Goal: Task Accomplishment & Management: Manage account settings

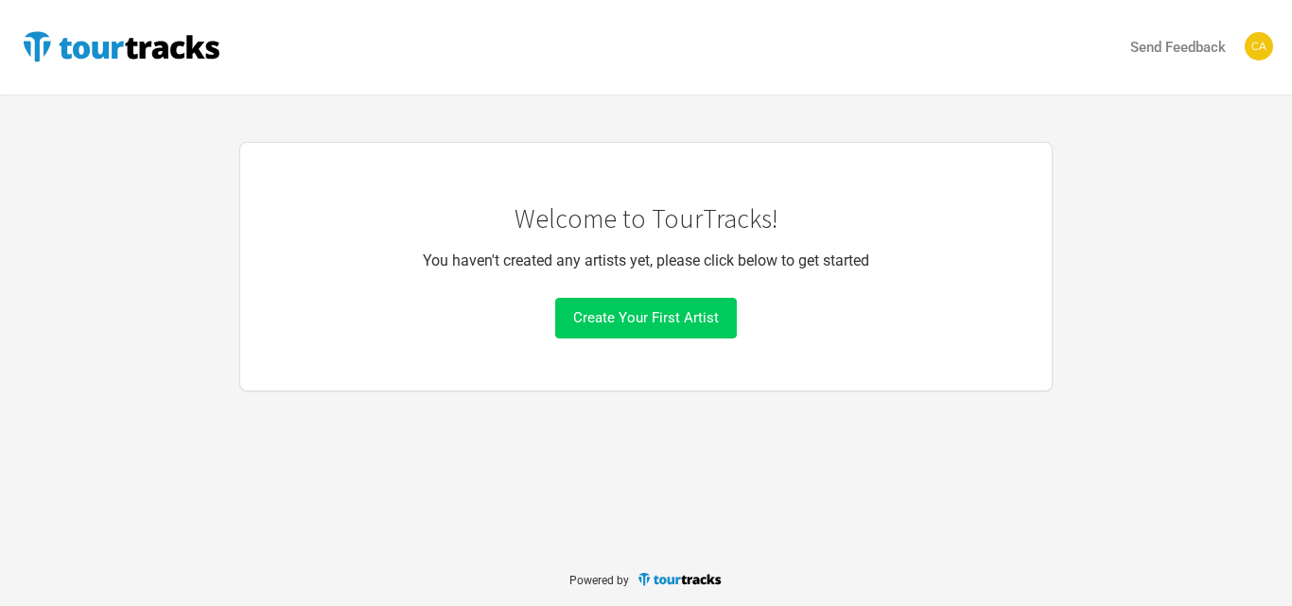
click at [632, 317] on span "Create Your First Artist" at bounding box center [646, 317] width 146 height 17
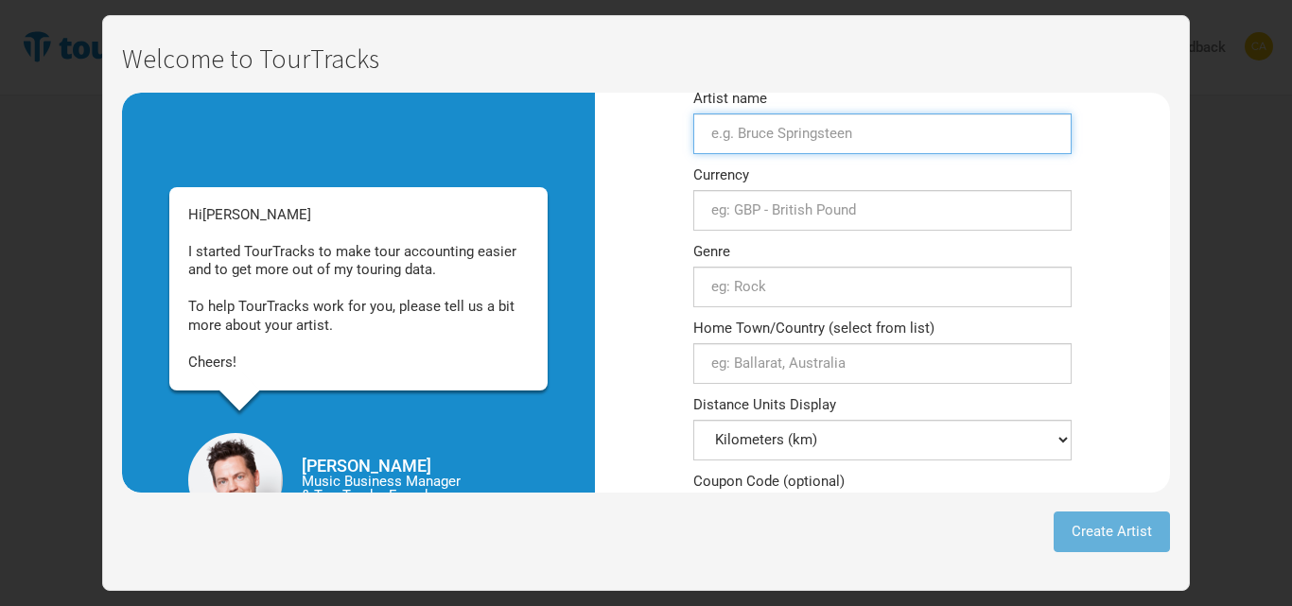
click at [775, 140] on input "Artist name" at bounding box center [882, 133] width 378 height 41
type input "[PERSON_NAME]"
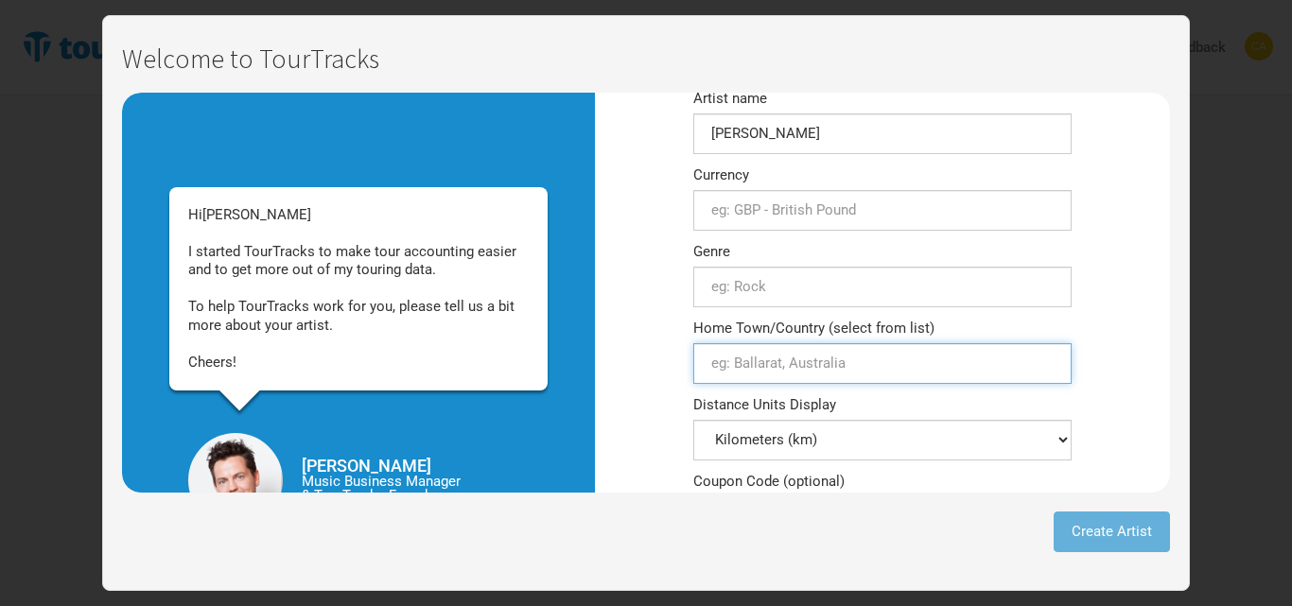
type input "[US_STATE]"
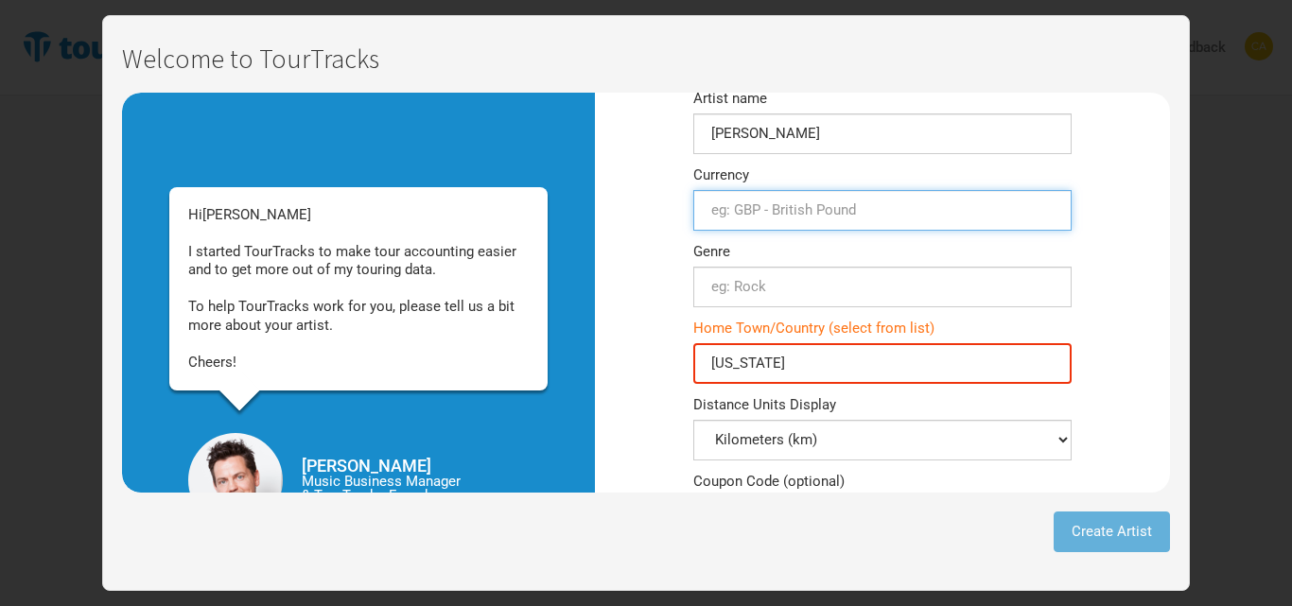
click at [799, 217] on input "text" at bounding box center [882, 210] width 378 height 41
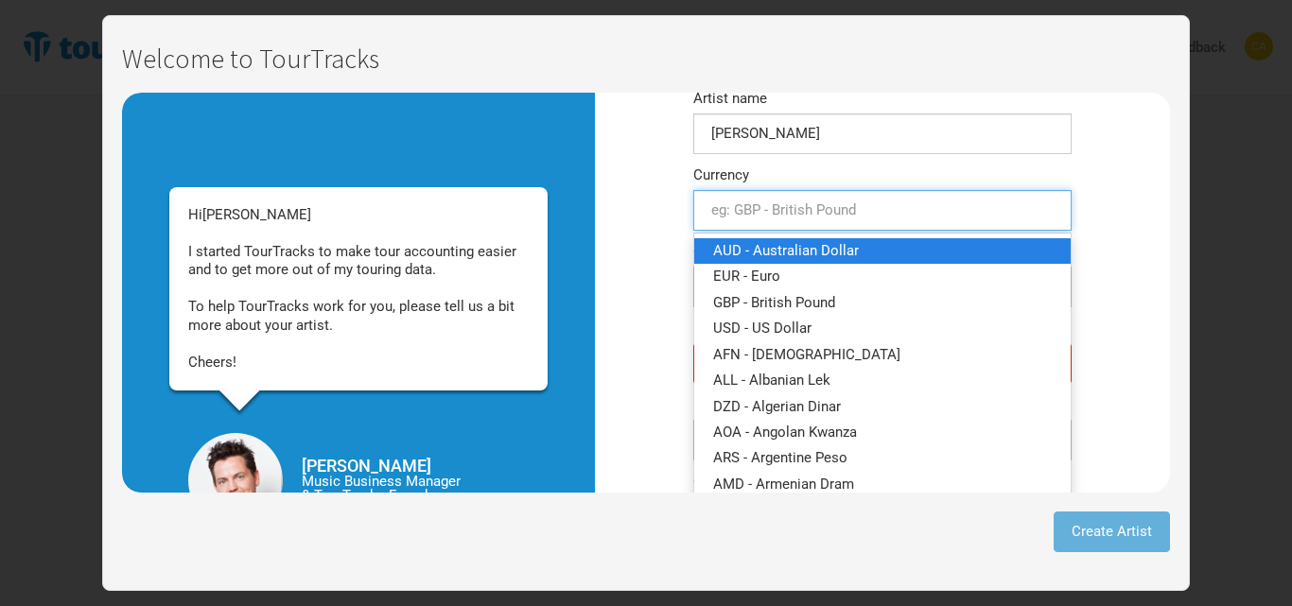
click at [765, 257] on span "AUD - Australian Dollar" at bounding box center [786, 250] width 146 height 17
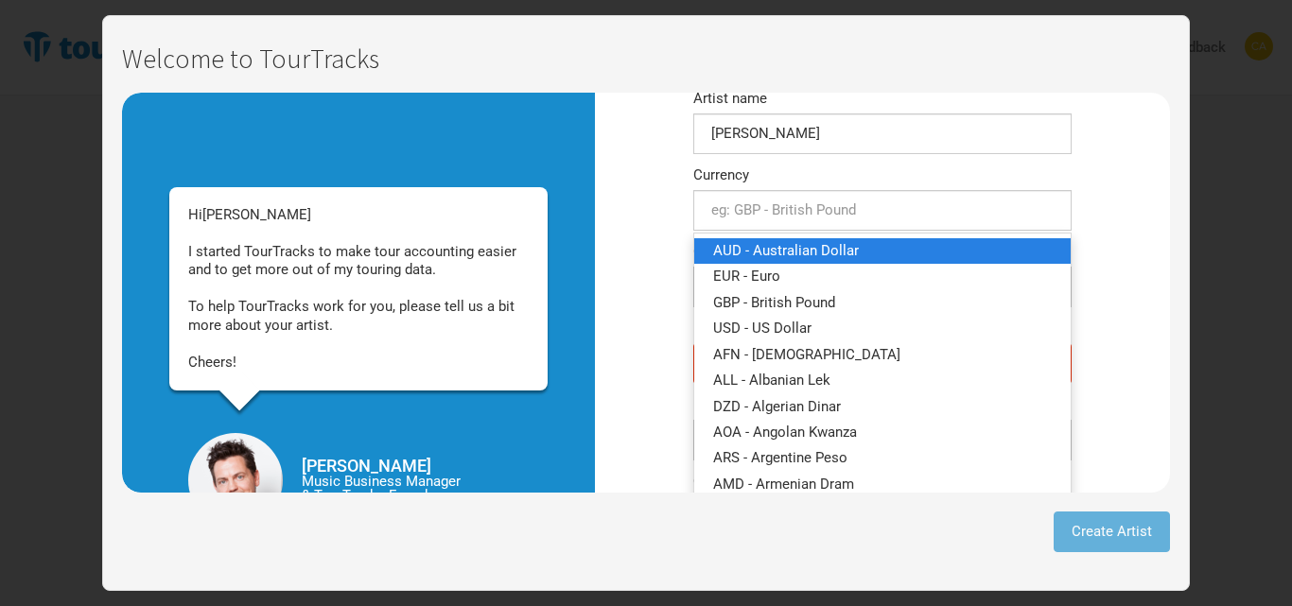
click at [765, 257] on div "Genre 0 selections" at bounding box center [882, 276] width 378 height 62
type input "AUD - Australian Dollar"
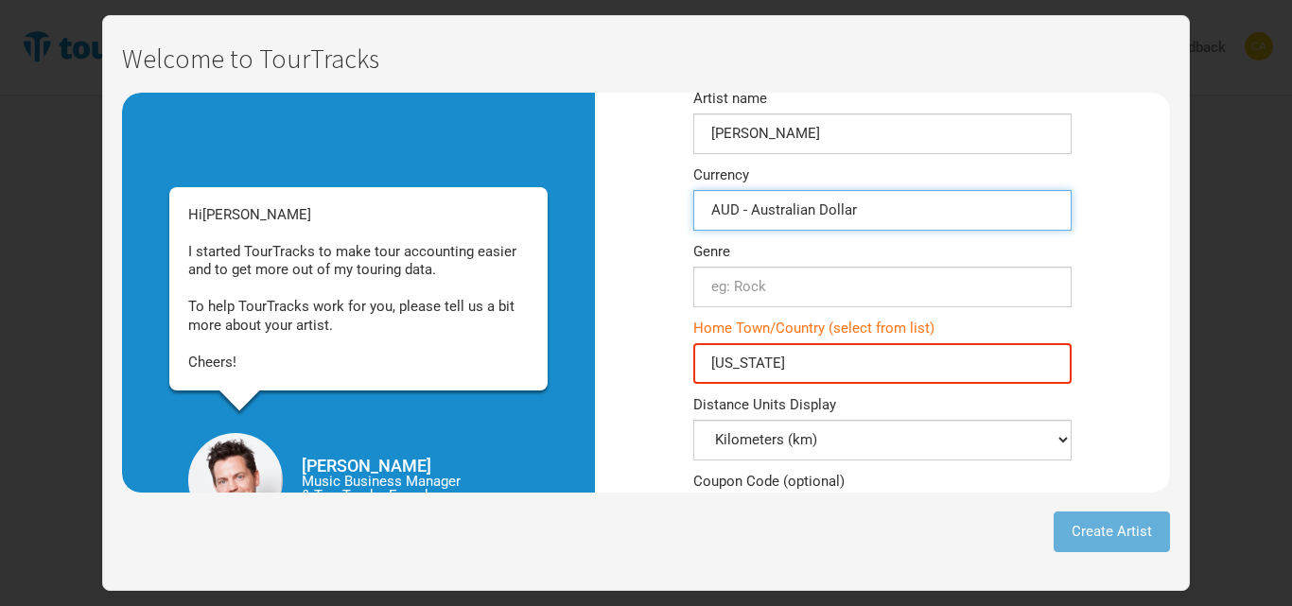
click at [749, 216] on input "AUD - Australian Dollar" at bounding box center [882, 210] width 378 height 41
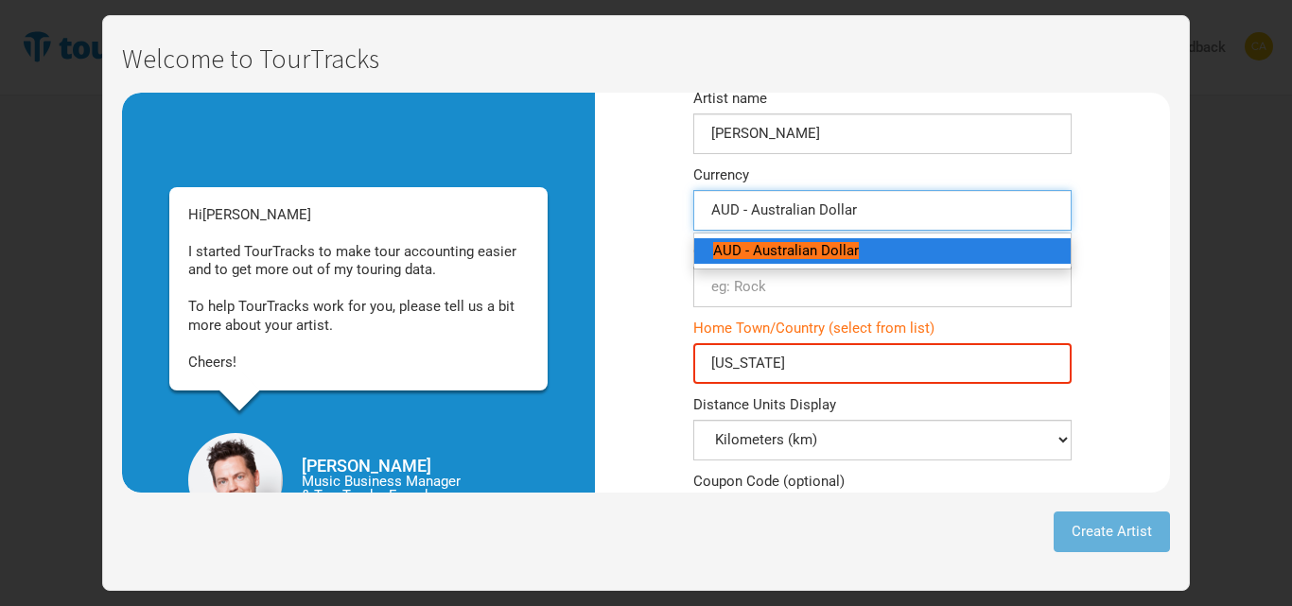
click at [759, 244] on mark "AUD - Australian Dollar" at bounding box center [786, 250] width 146 height 17
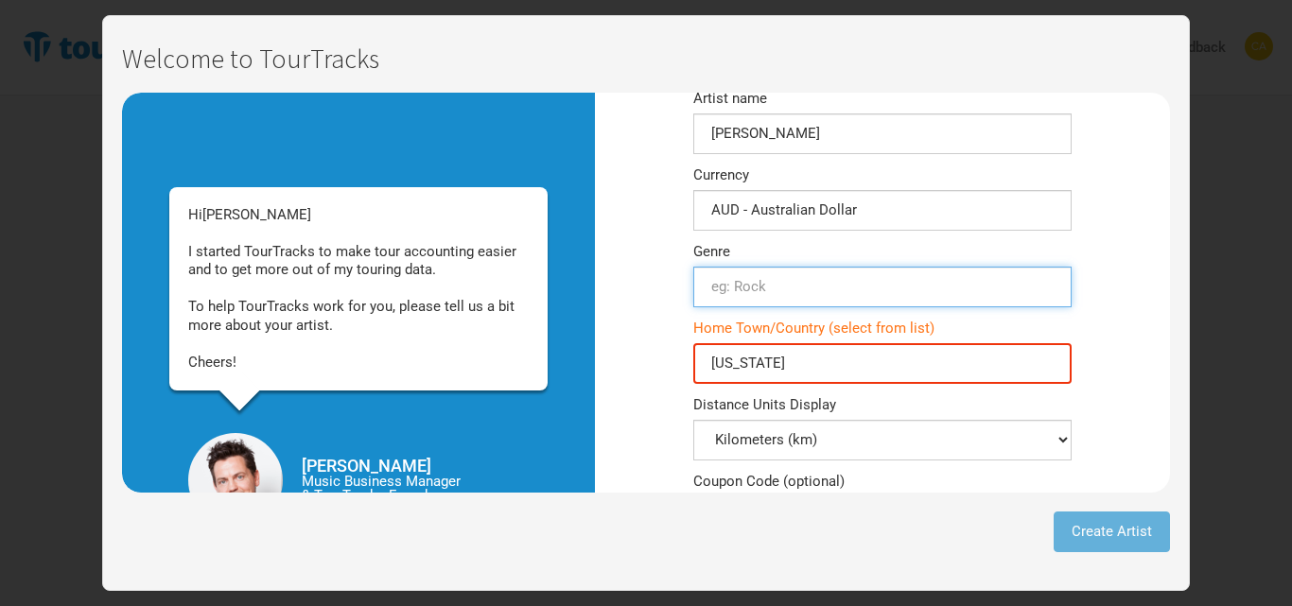
click at [723, 301] on input "text" at bounding box center [882, 287] width 378 height 41
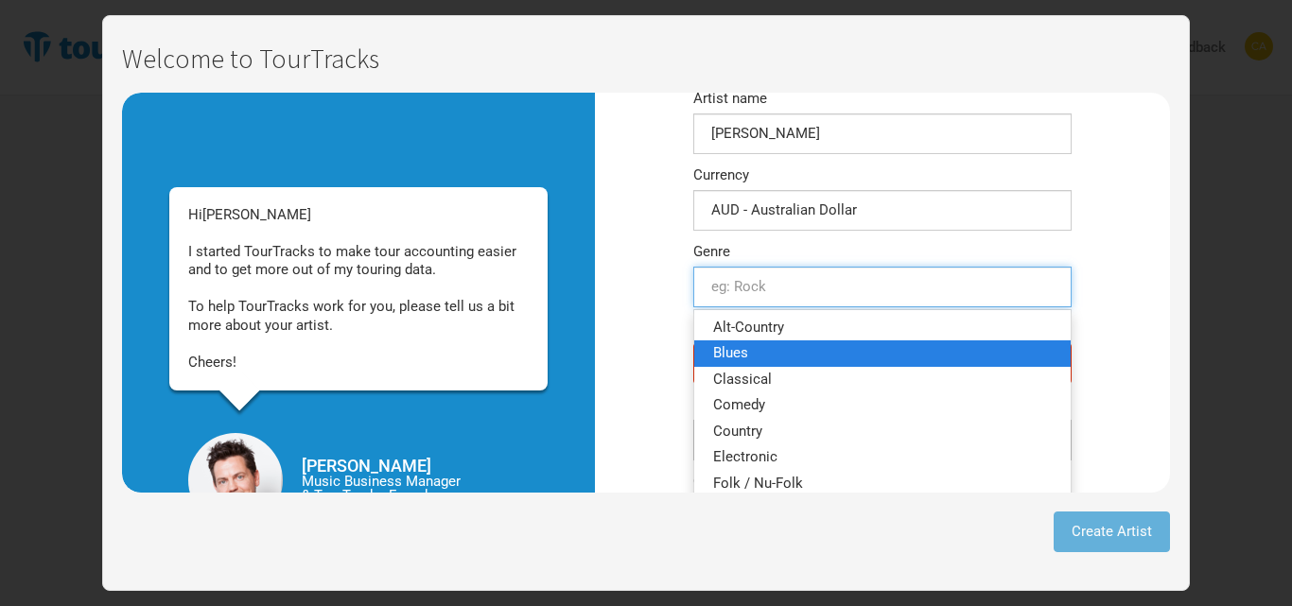
click at [726, 343] on link "Blues" at bounding box center [882, 353] width 376 height 26
type input "Blues"
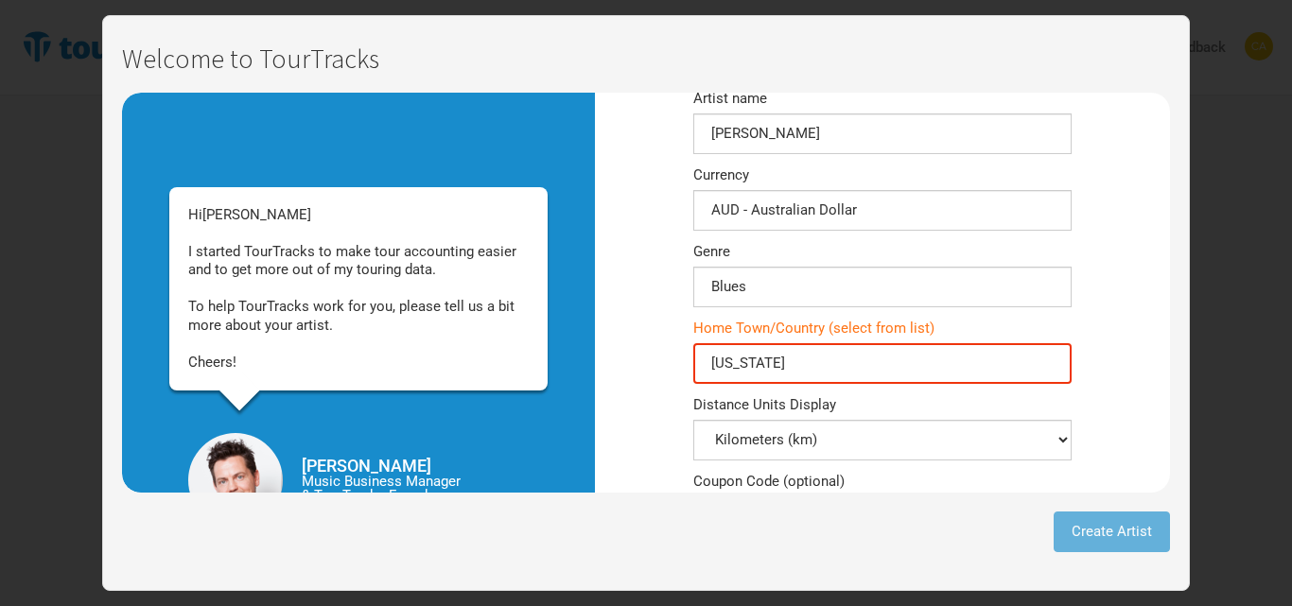
click at [729, 362] on input "[US_STATE]" at bounding box center [882, 363] width 378 height 41
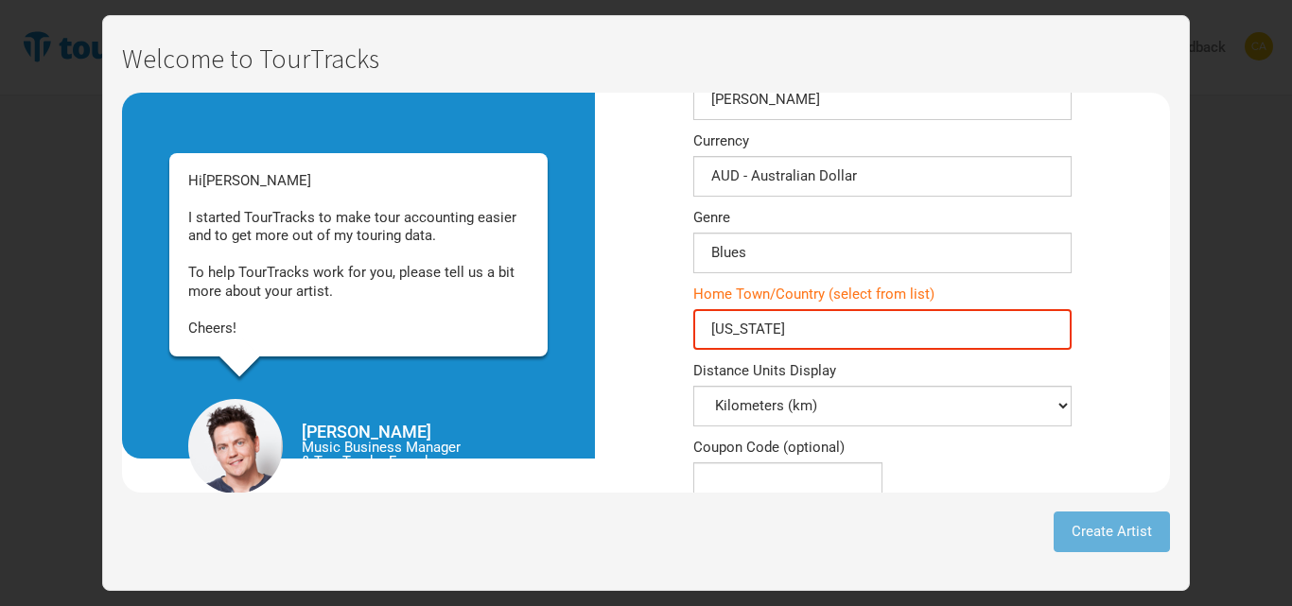
scroll to position [59, 0]
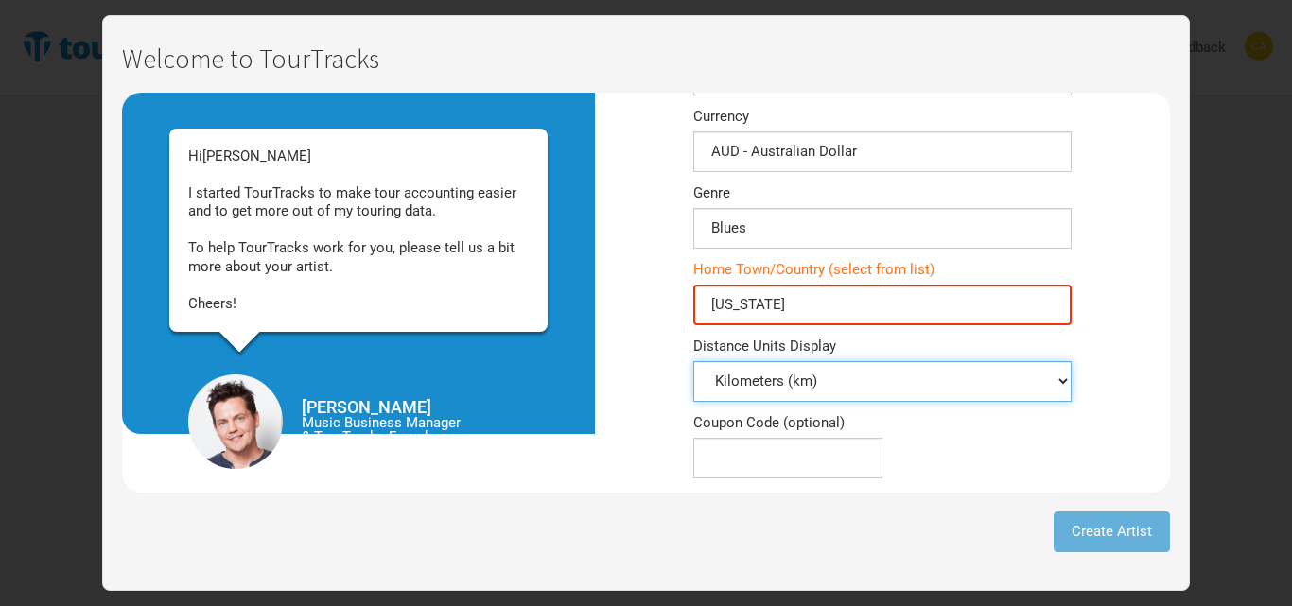
click at [744, 383] on select "Kilometers (km) Miles (mi)" at bounding box center [882, 381] width 378 height 41
click at [742, 382] on select "Kilometers (km) Miles (mi)" at bounding box center [882, 381] width 378 height 41
select select "Miles (mi)"
click at [693, 361] on select "Kilometers (km) Miles (mi)" at bounding box center [882, 381] width 378 height 41
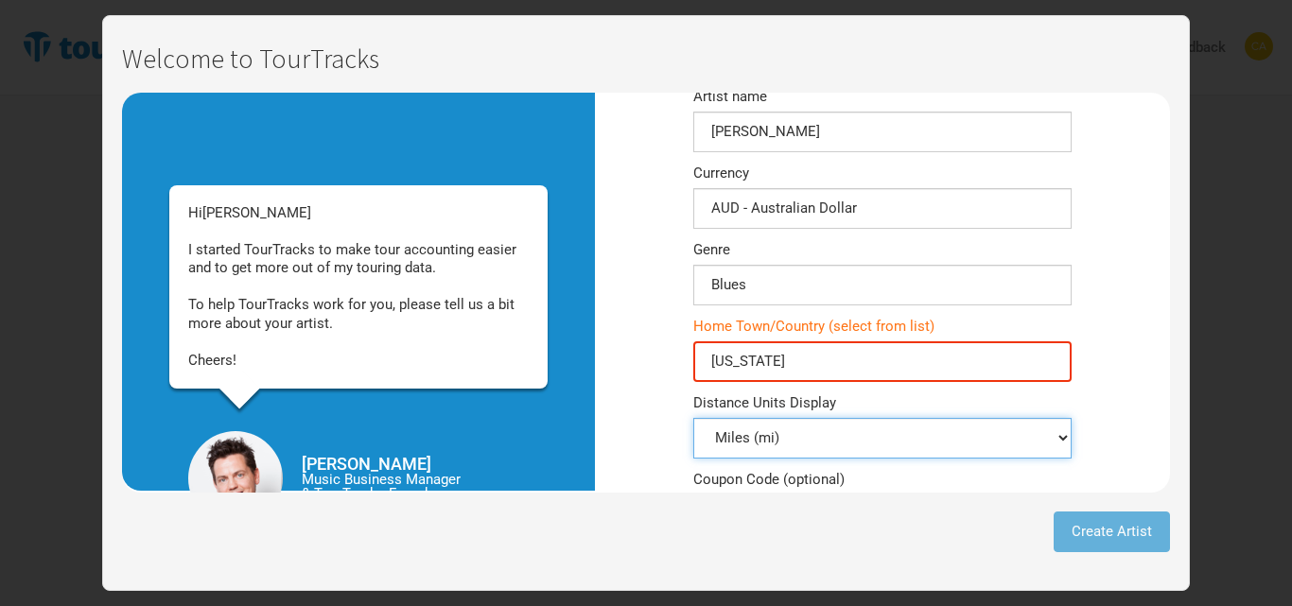
scroll to position [0, 0]
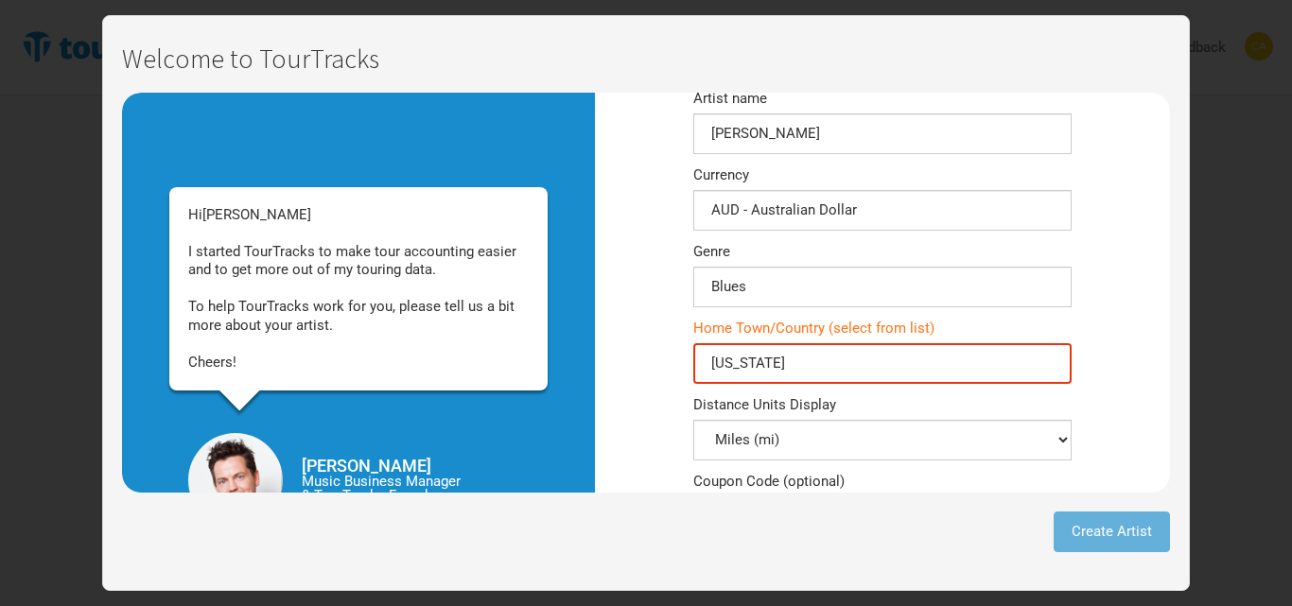
click at [739, 378] on input "[US_STATE]" at bounding box center [882, 363] width 378 height 41
click at [739, 376] on input "[US_STATE]" at bounding box center [882, 363] width 378 height 41
click at [674, 328] on div "New Artist Artist name [PERSON_NAME] AUD - Australian Dollar 1 selection Genre …" at bounding box center [882, 293] width 575 height 400
click at [719, 378] on input "tanger" at bounding box center [882, 363] width 378 height 41
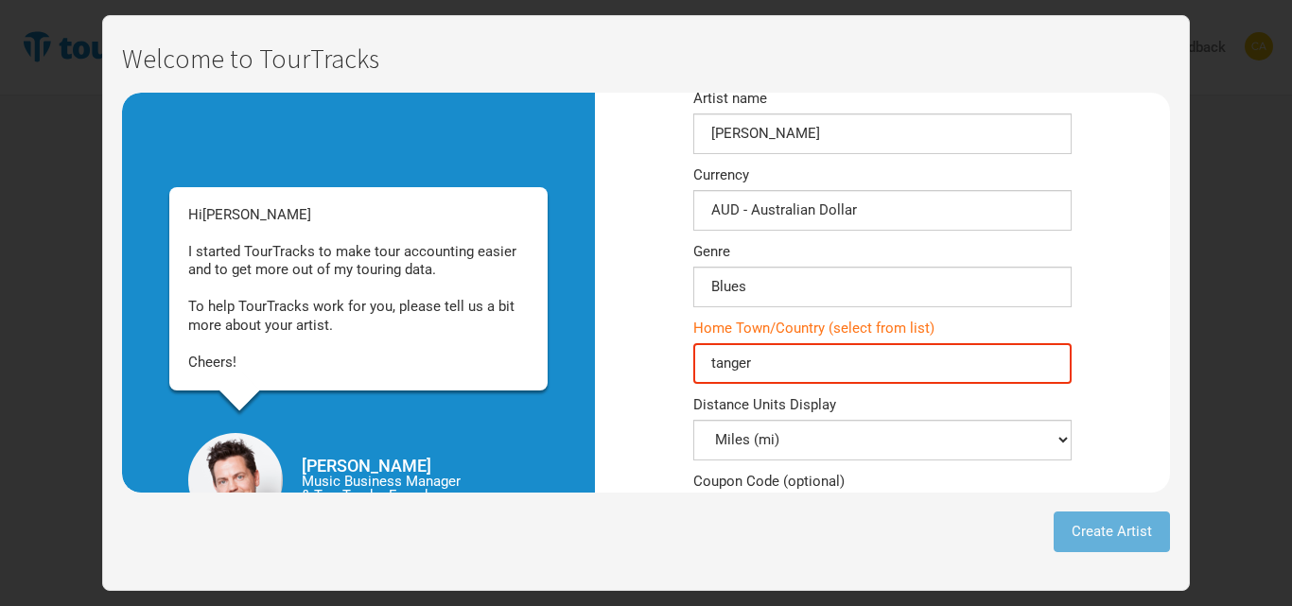
click at [718, 378] on input "tanger" at bounding box center [882, 363] width 378 height 41
type input "[US_STATE]"
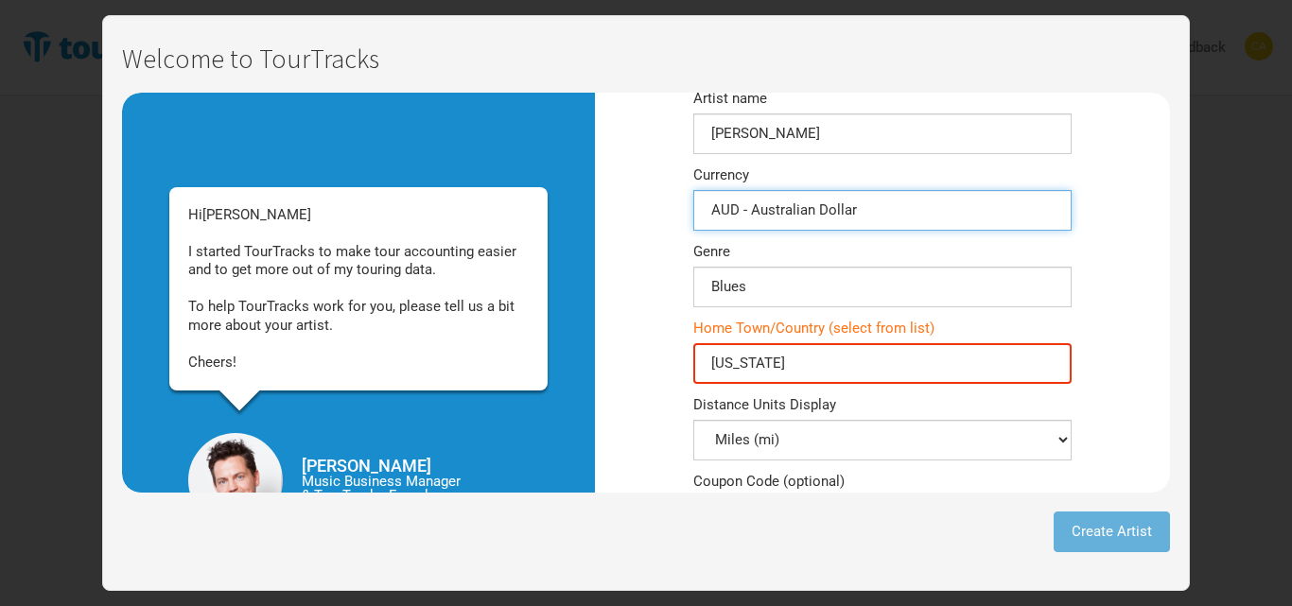
click at [780, 216] on input "AUD - Australian Dollar" at bounding box center [882, 210] width 378 height 41
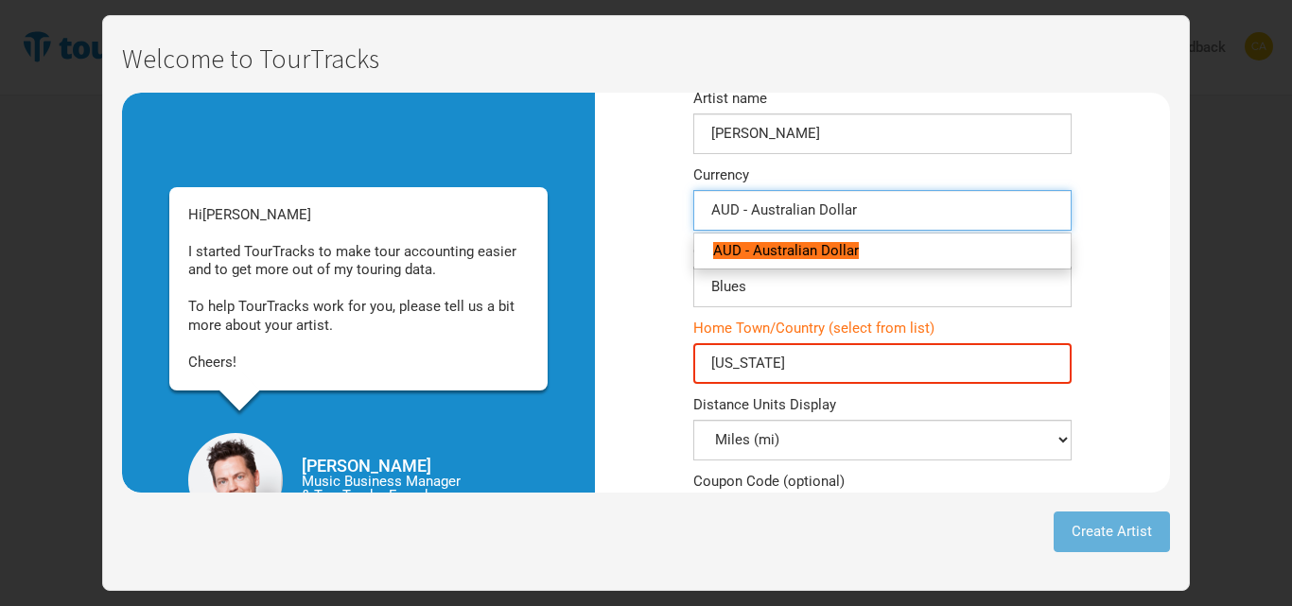
click at [859, 213] on input "AUD - Australian Dollar" at bounding box center [882, 210] width 378 height 41
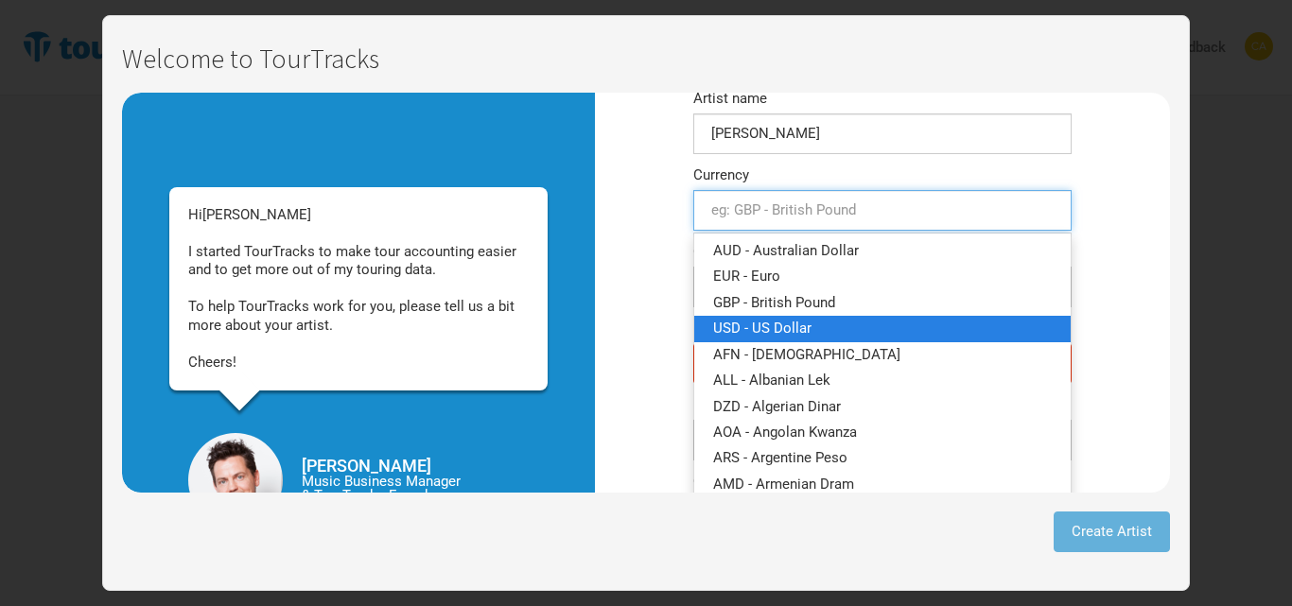
click at [768, 331] on span "USD - US Dollar" at bounding box center [762, 328] width 98 height 17
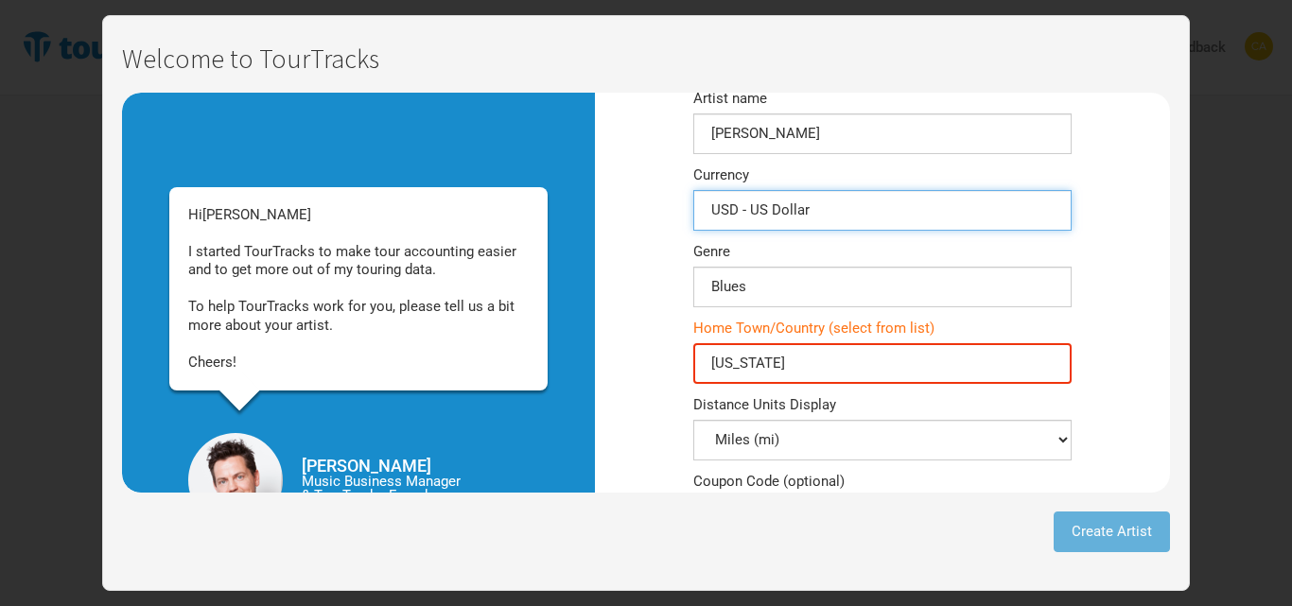
type input "USD - US Dollar"
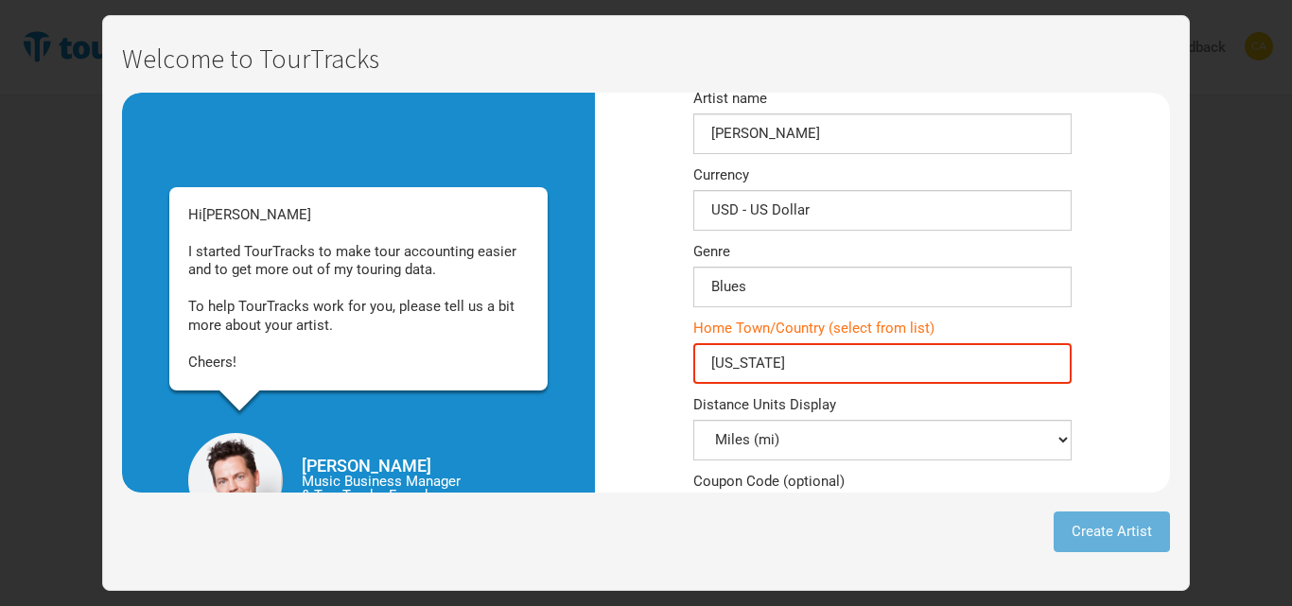
click at [666, 350] on div "New Artist Artist name [PERSON_NAME] USD - US Dollar 1 selection Genre Blues 1 …" at bounding box center [882, 293] width 575 height 400
click at [735, 374] on input "[US_STATE]" at bounding box center [882, 363] width 378 height 41
click at [736, 373] on input "[US_STATE]" at bounding box center [882, 363] width 378 height 41
click at [699, 338] on div "Home Town/Country (select from list) [GEOGRAPHIC_DATA]" at bounding box center [882, 353] width 378 height 62
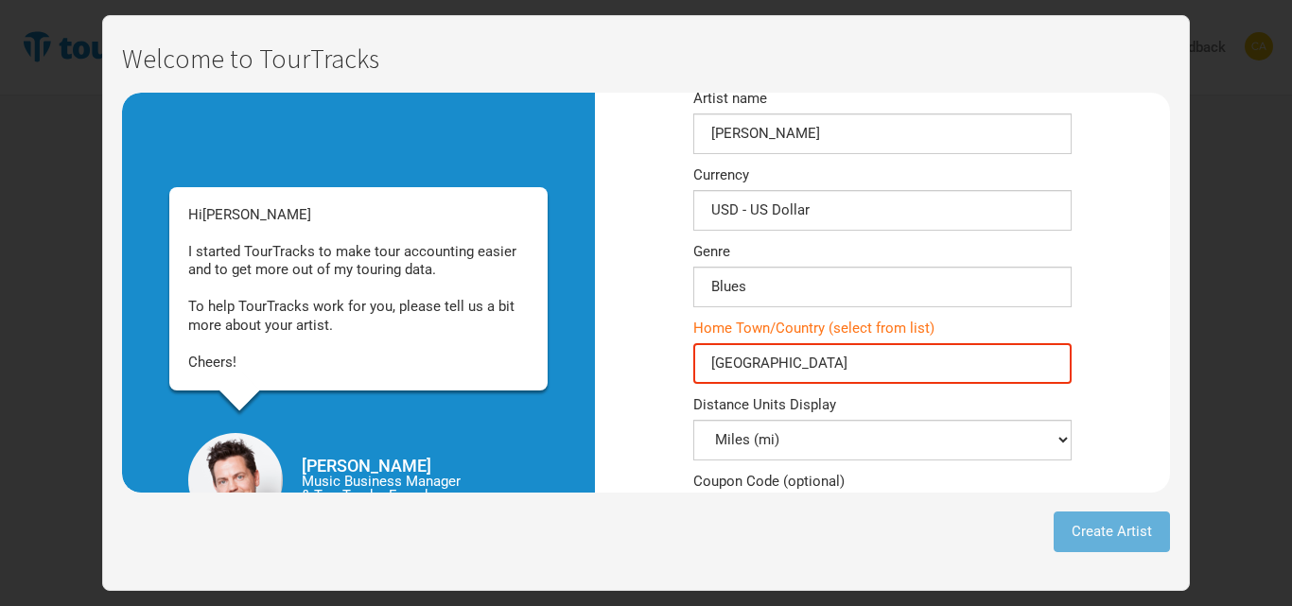
click at [722, 361] on input "[GEOGRAPHIC_DATA]" at bounding box center [882, 363] width 378 height 41
click at [721, 359] on input "[GEOGRAPHIC_DATA]" at bounding box center [882, 363] width 378 height 41
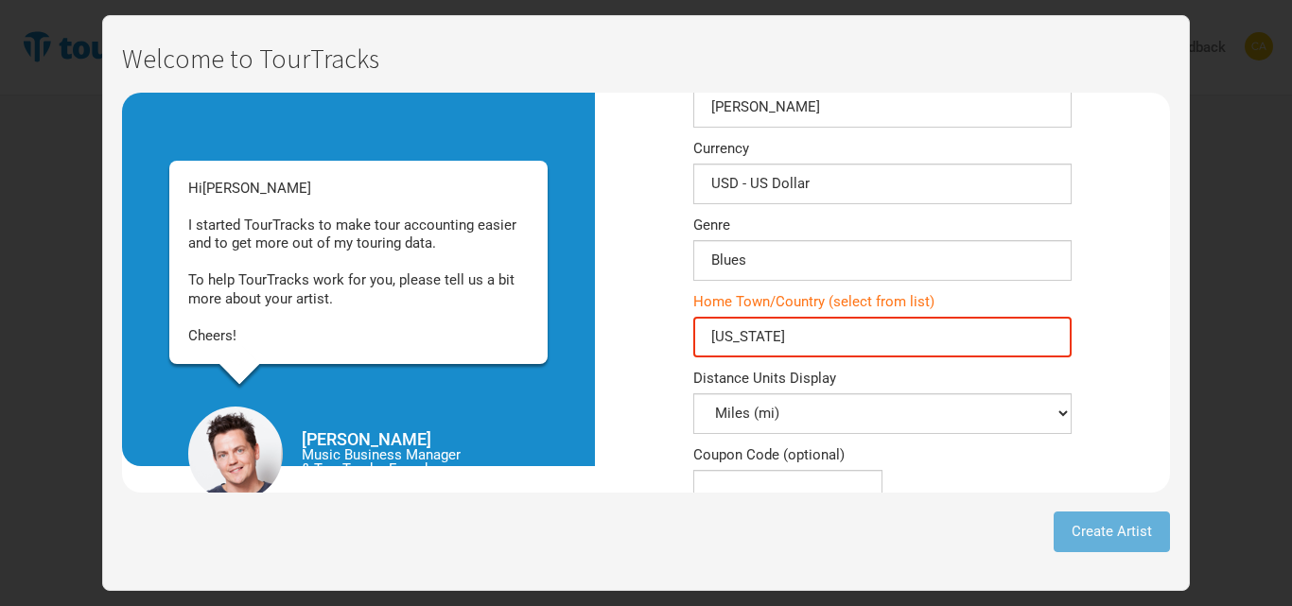
scroll to position [59, 0]
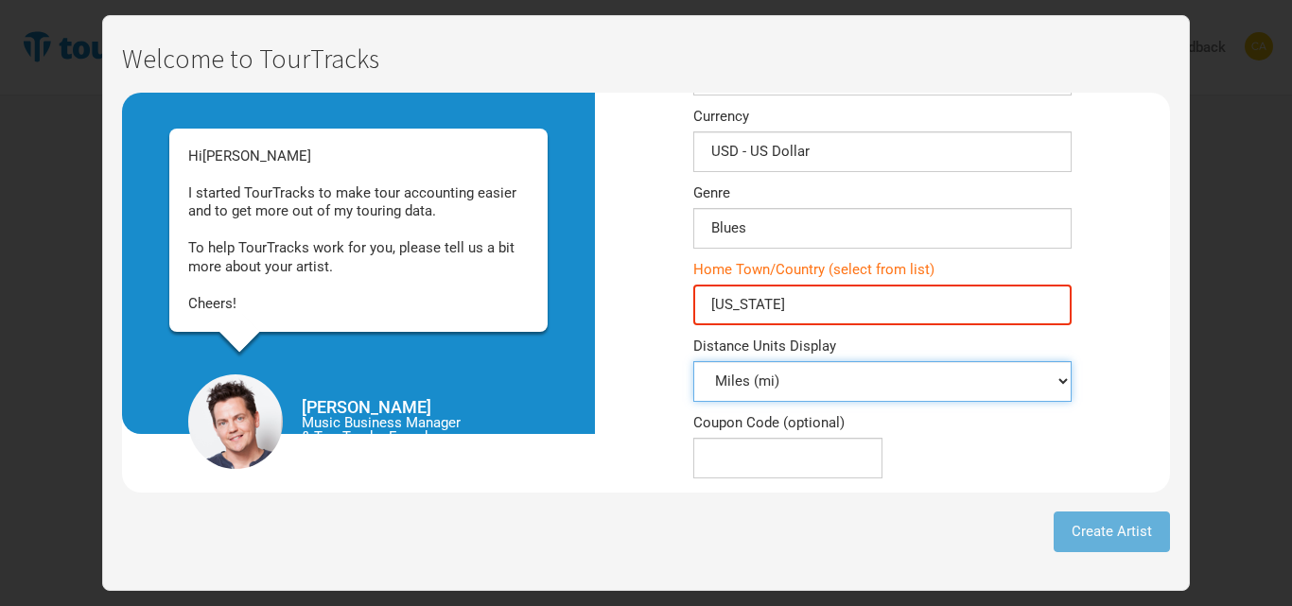
click at [799, 384] on select "Kilometers (km) Miles (mi)" at bounding box center [882, 381] width 378 height 41
click at [625, 372] on div "New Artist Artist name [PERSON_NAME] USD - US Dollar 1 selection Genre Blues 1 …" at bounding box center [882, 234] width 575 height 400
click at [190, 305] on span "Hi [PERSON_NAME] started TourTracks to make tour accounting easier and to get m…" at bounding box center [352, 230] width 328 height 165
copy span "C"
click at [803, 310] on input "[US_STATE]" at bounding box center [882, 305] width 378 height 41
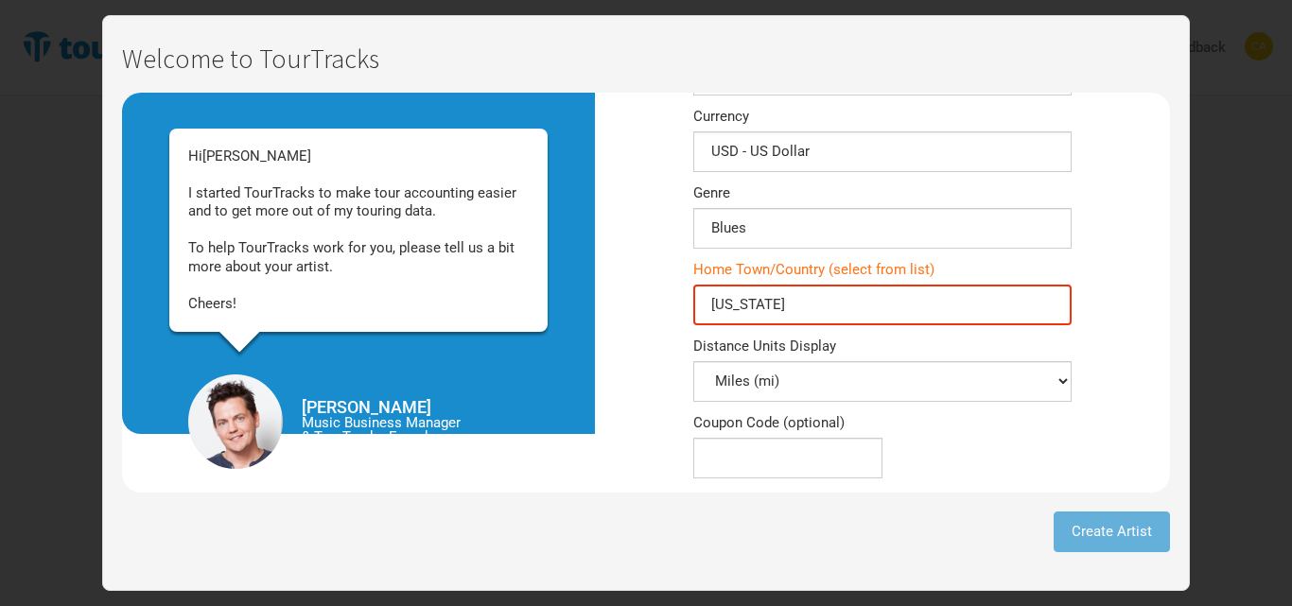
click at [803, 310] on input "[US_STATE]" at bounding box center [882, 305] width 378 height 41
paste input "C"
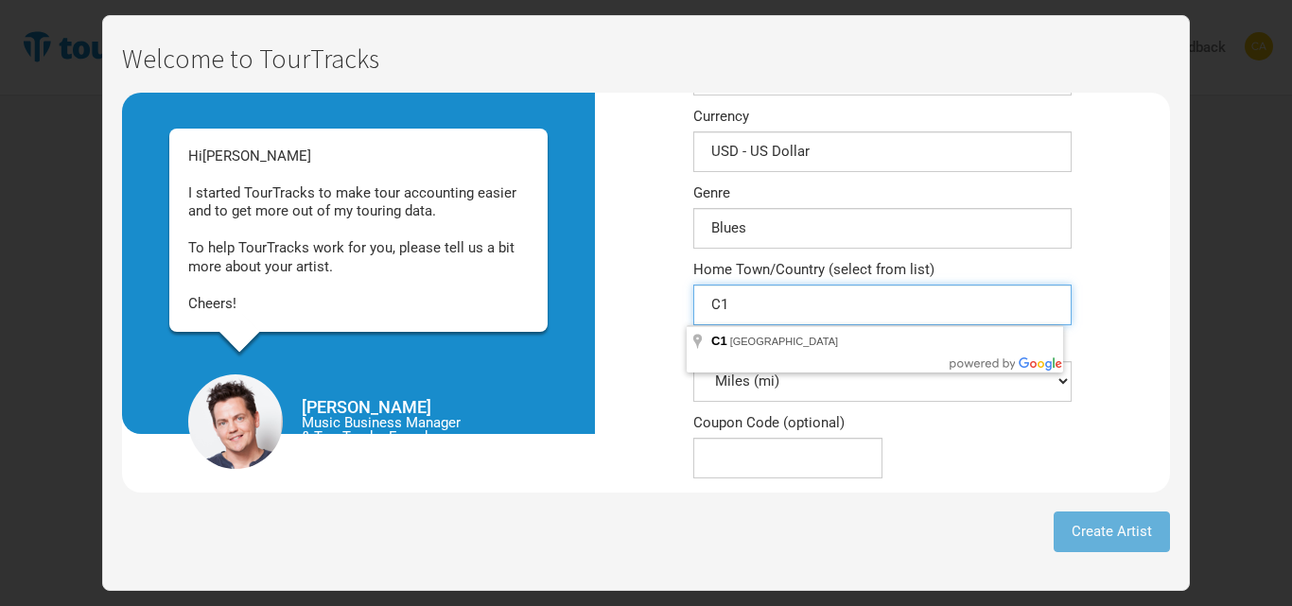
click at [766, 317] on input "C1" at bounding box center [882, 305] width 378 height 41
type input "C1, [GEOGRAPHIC_DATA]"
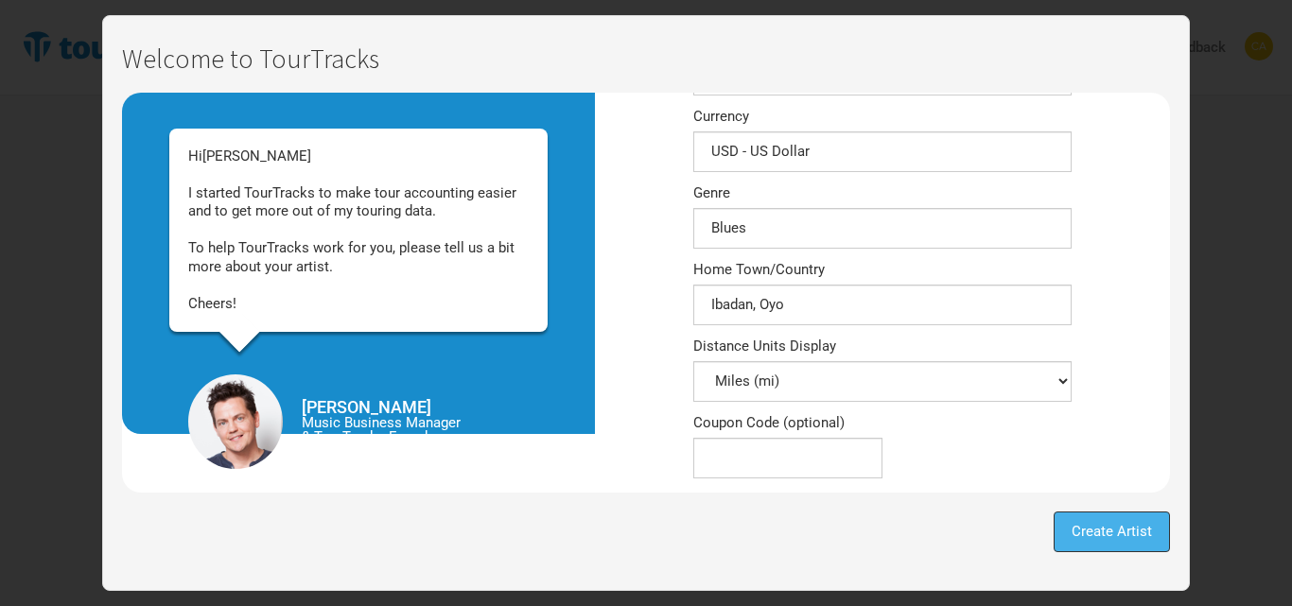
click at [1105, 528] on span "Create Artist" at bounding box center [1111, 531] width 80 height 17
click at [1111, 535] on span "Create Artist" at bounding box center [1111, 531] width 80 height 17
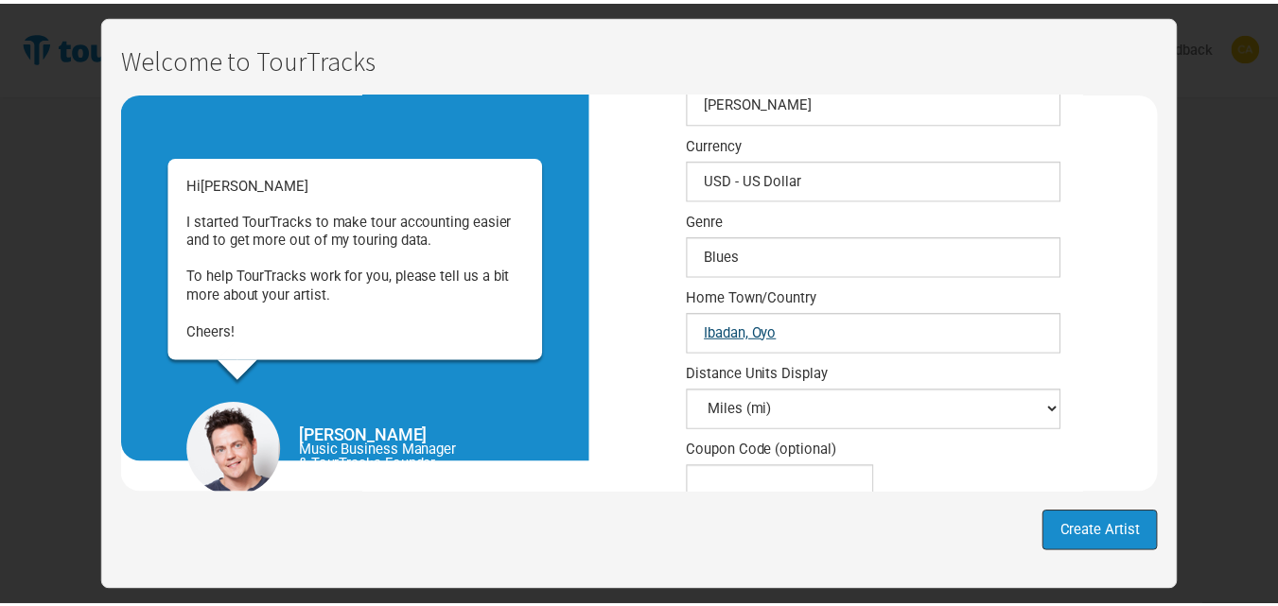
scroll to position [0, 0]
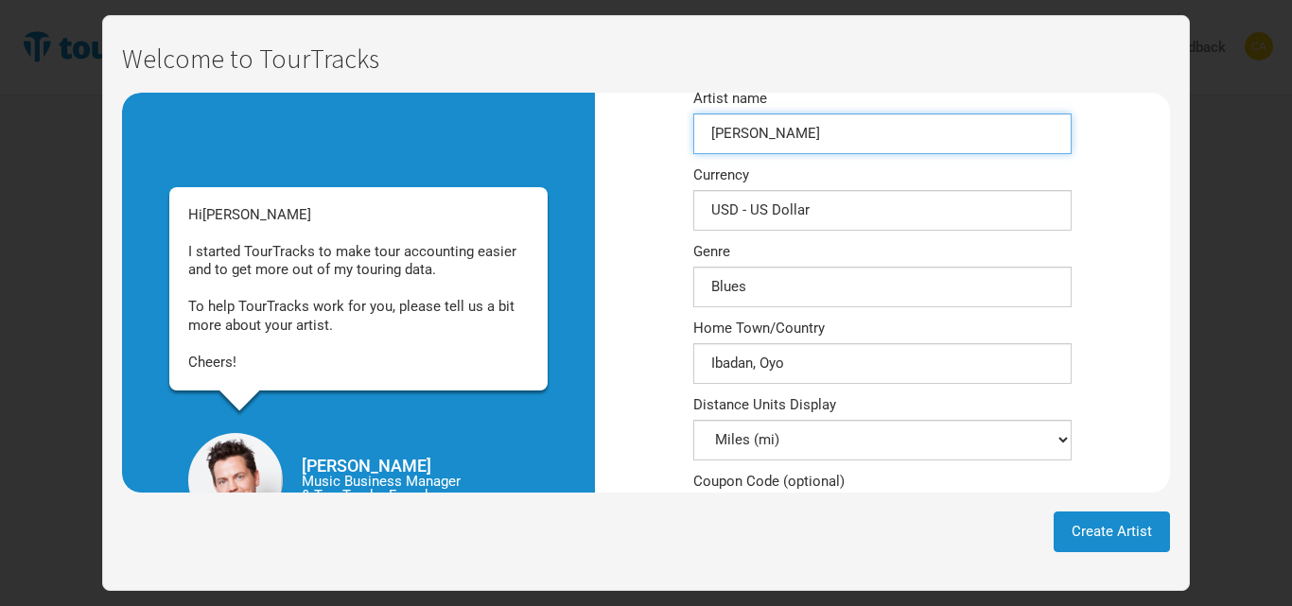
click at [744, 121] on input "[PERSON_NAME]" at bounding box center [882, 133] width 378 height 41
click at [744, 122] on input "[PERSON_NAME]" at bounding box center [882, 133] width 378 height 41
click at [744, 124] on input "[PERSON_NAME]" at bounding box center [882, 133] width 378 height 41
type input "N"
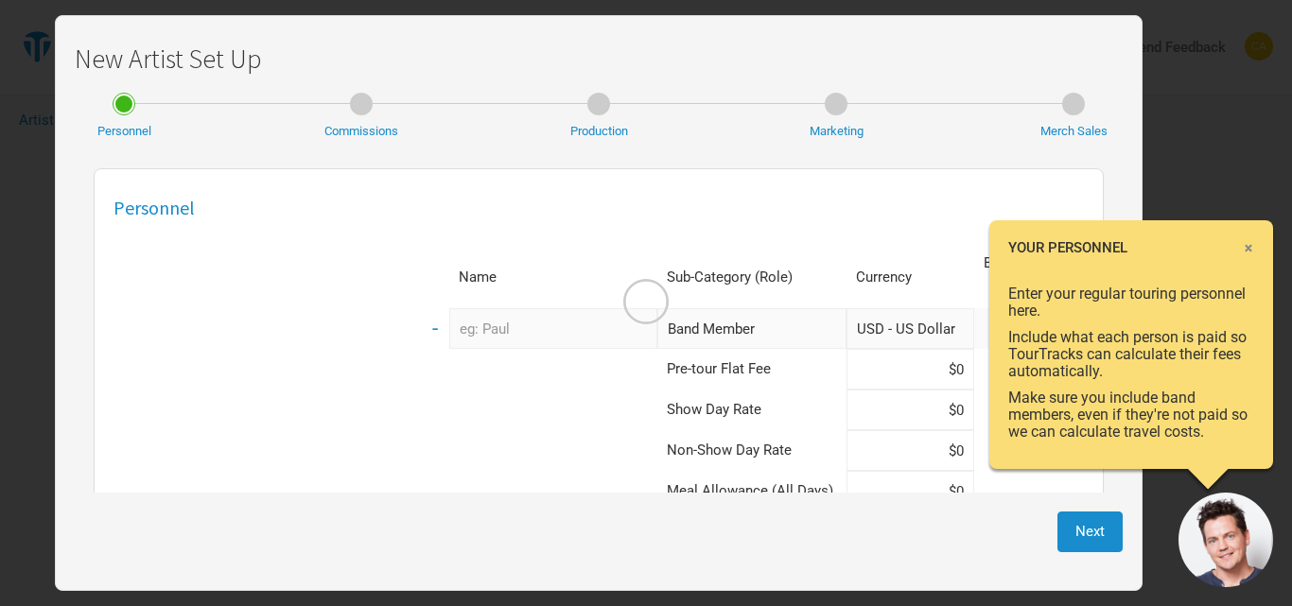
click at [1085, 536] on div at bounding box center [646, 303] width 1292 height 606
click at [1246, 243] on div at bounding box center [646, 303] width 1292 height 606
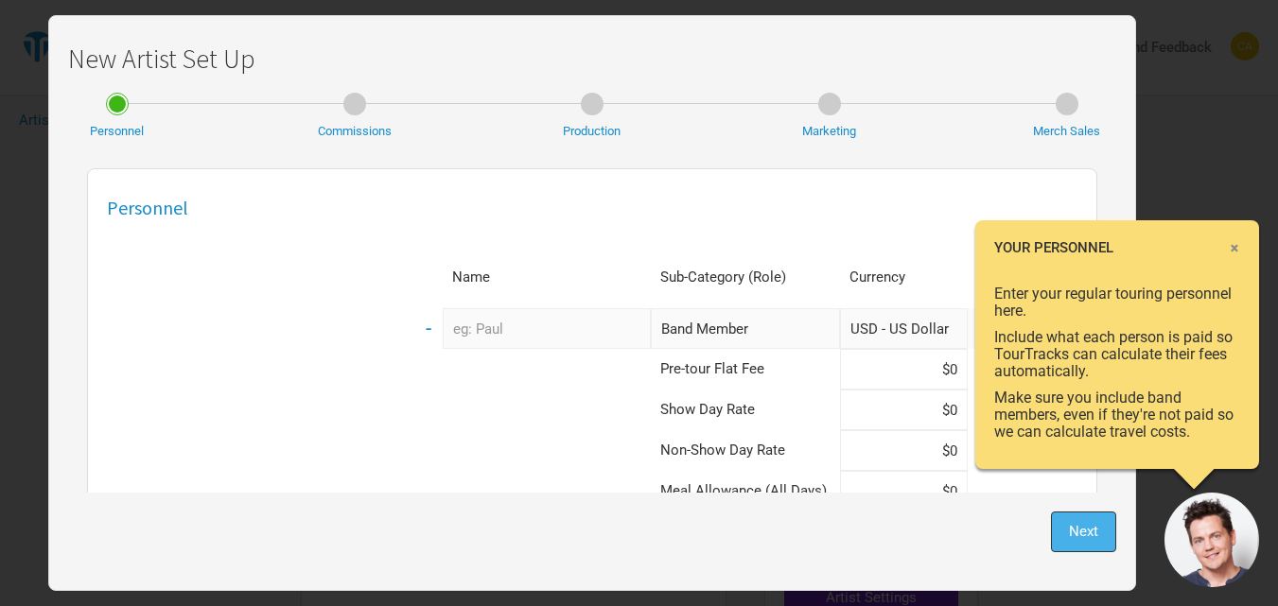
click at [1075, 530] on span "Next" at bounding box center [1083, 531] width 29 height 17
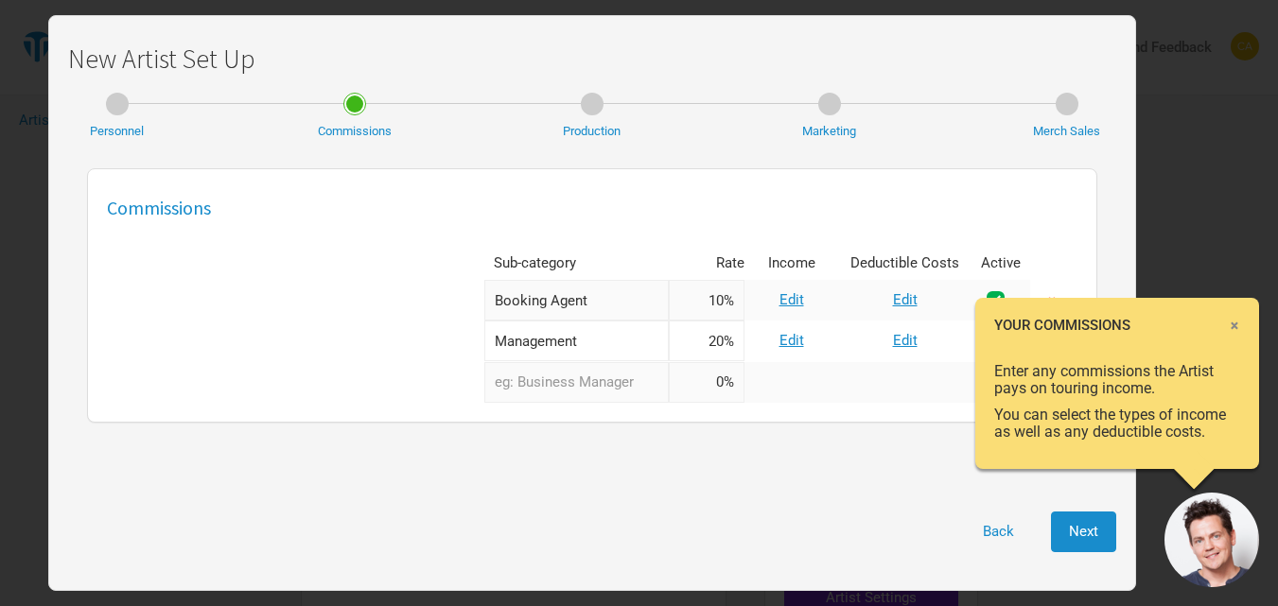
click at [1239, 324] on span "×" at bounding box center [1233, 325] width 11 height 21
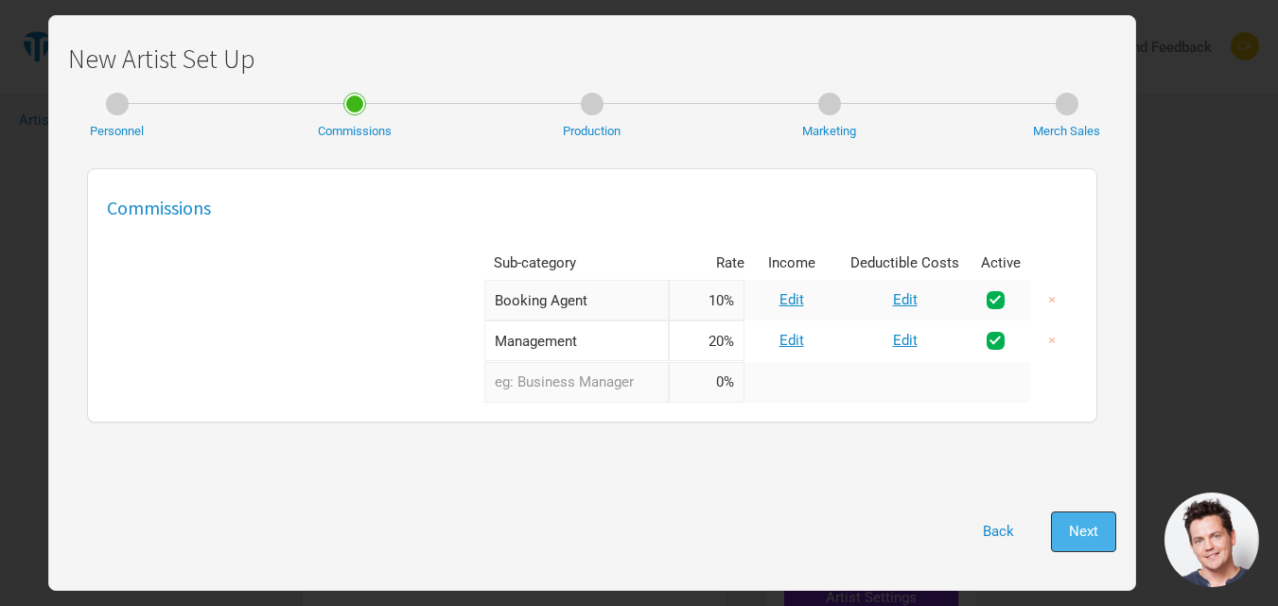
click at [1100, 538] on button "Next" at bounding box center [1083, 532] width 65 height 41
select select "Show Days"
select select "Shows"
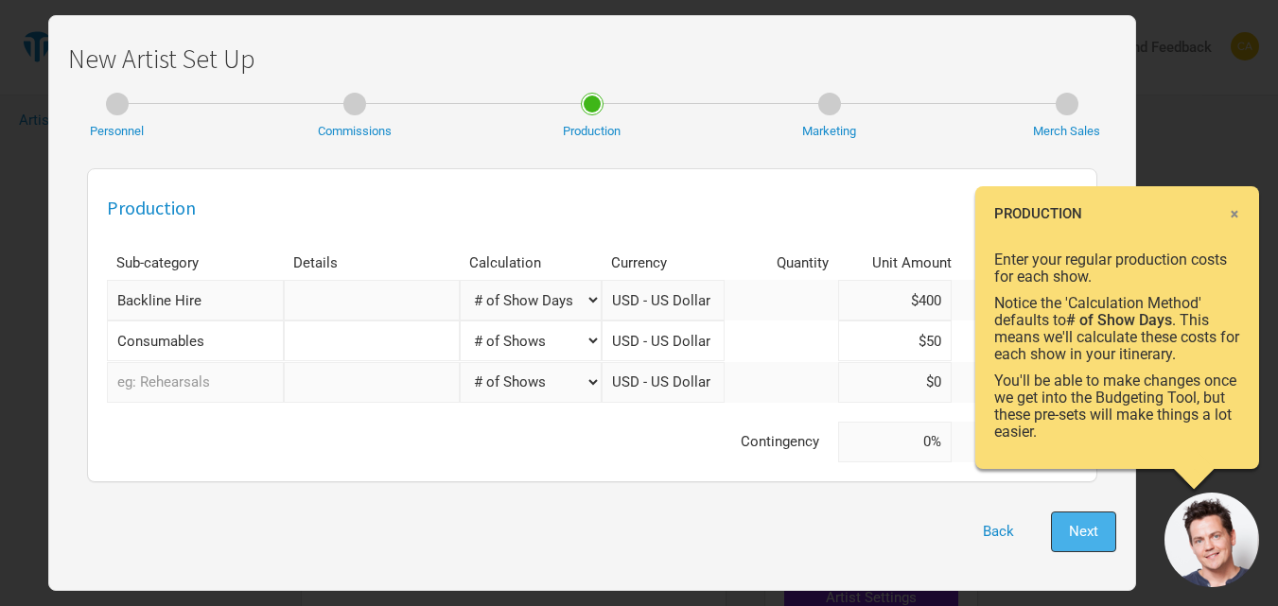
click at [1088, 537] on span "Next" at bounding box center [1083, 531] width 29 height 17
click at [1229, 209] on span "×" at bounding box center [1233, 213] width 11 height 21
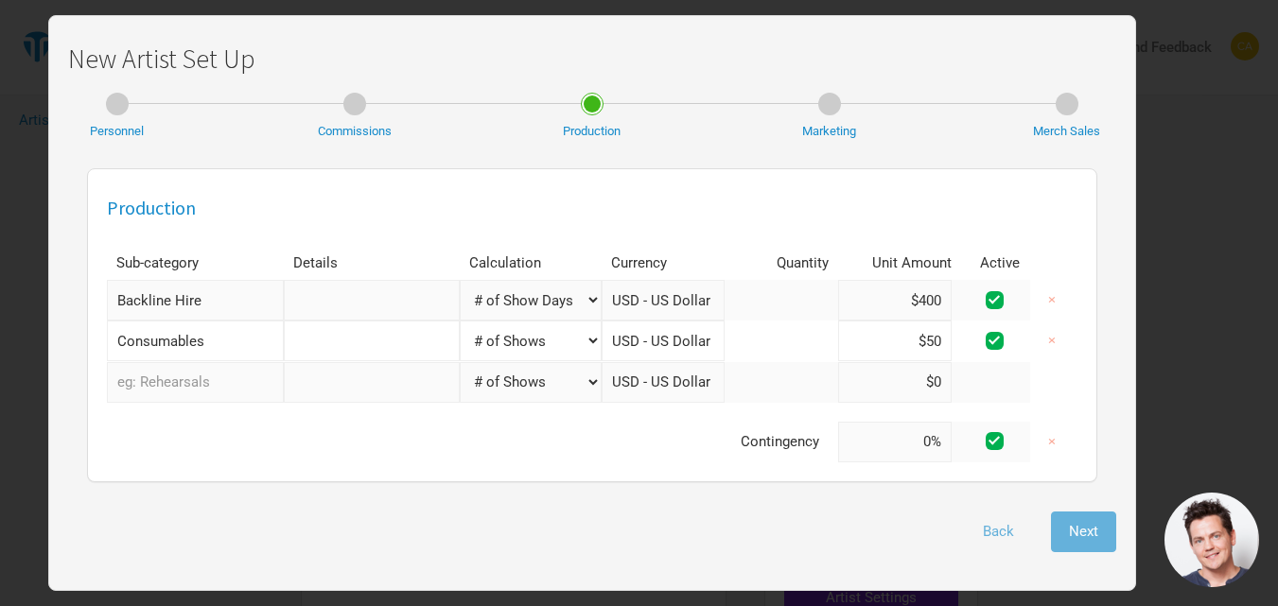
select select "% of Gross"
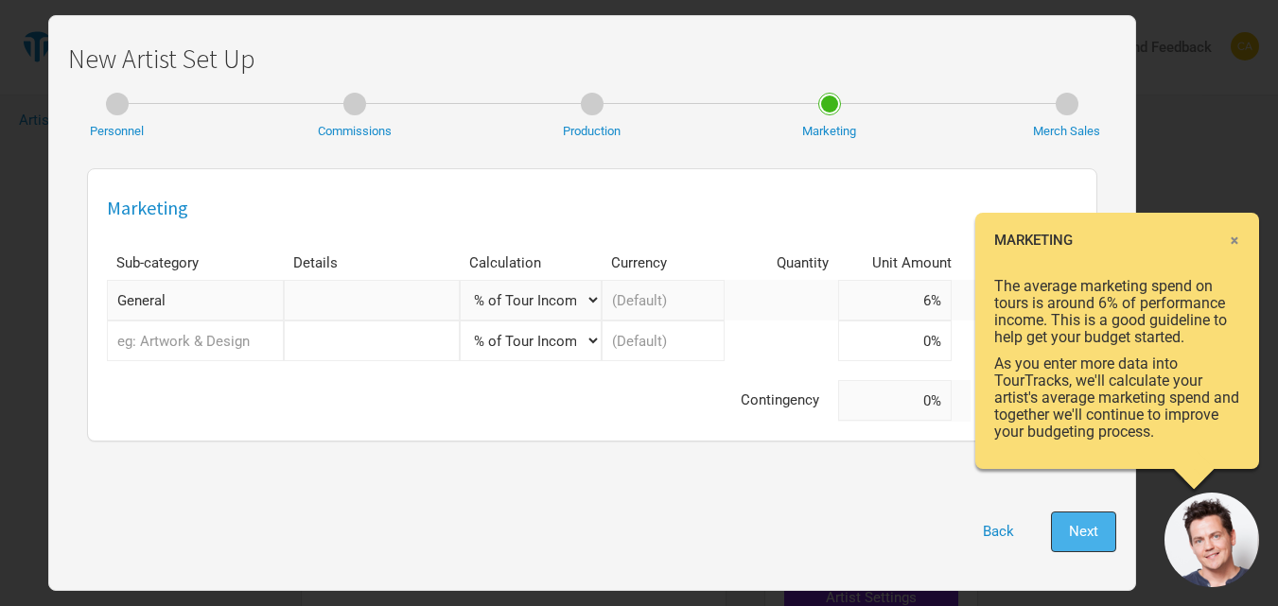
click at [1070, 525] on span "Next" at bounding box center [1083, 531] width 29 height 17
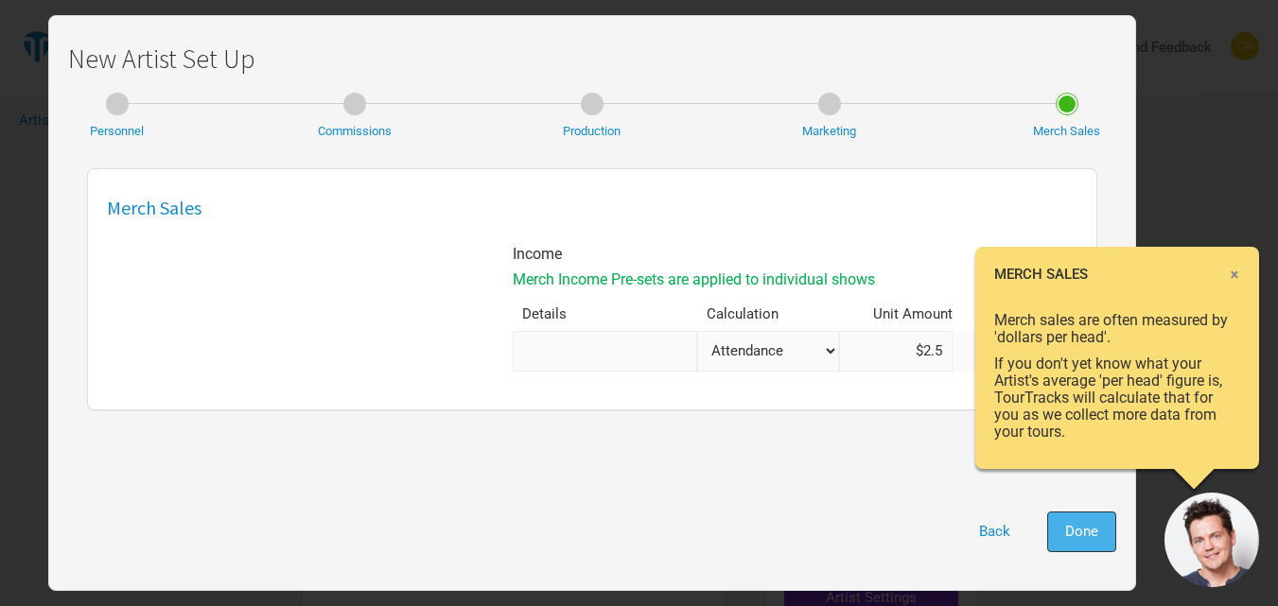
click at [1060, 530] on button "Done" at bounding box center [1081, 532] width 69 height 41
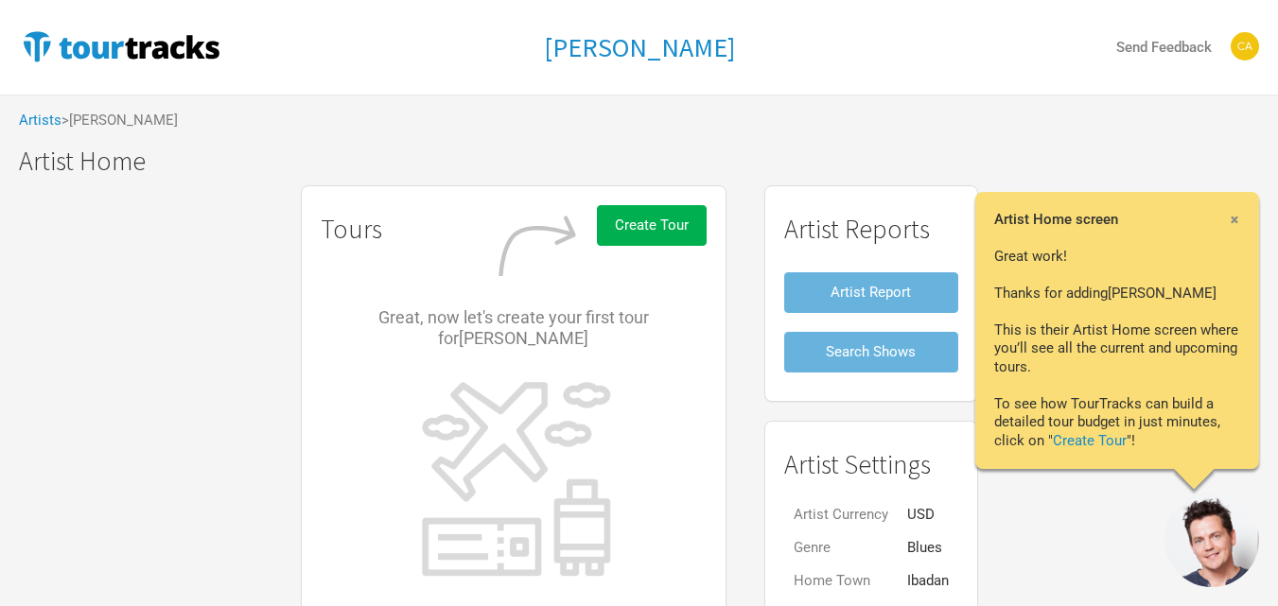
click at [1240, 218] on div "× Artist Home screen Great work! Thanks for adding [PERSON_NAME] This is their …" at bounding box center [1117, 331] width 284 height 278
click at [1230, 221] on span "×" at bounding box center [1233, 219] width 11 height 21
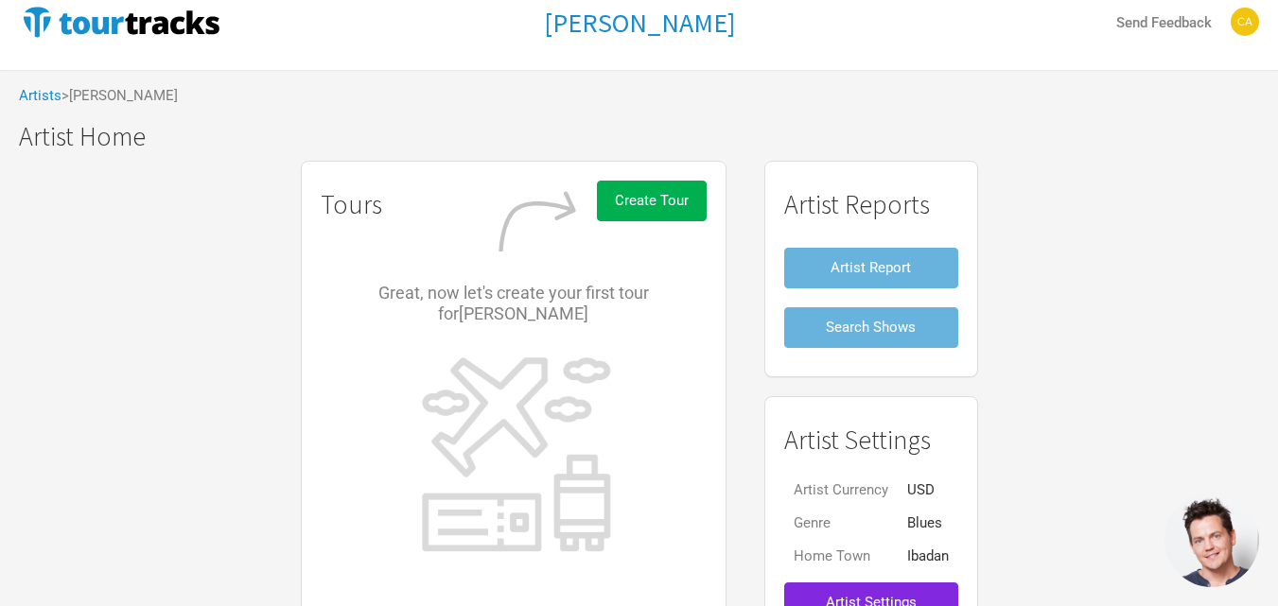
scroll to position [9, 0]
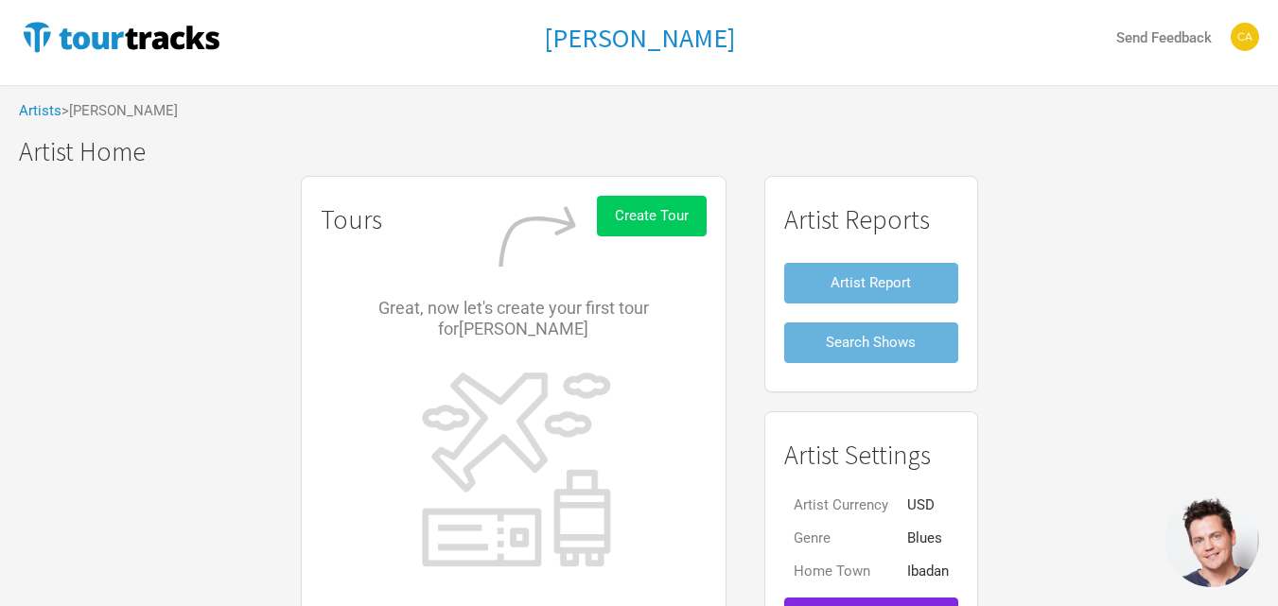
click at [689, 223] on button "Create Tour" at bounding box center [652, 216] width 110 height 41
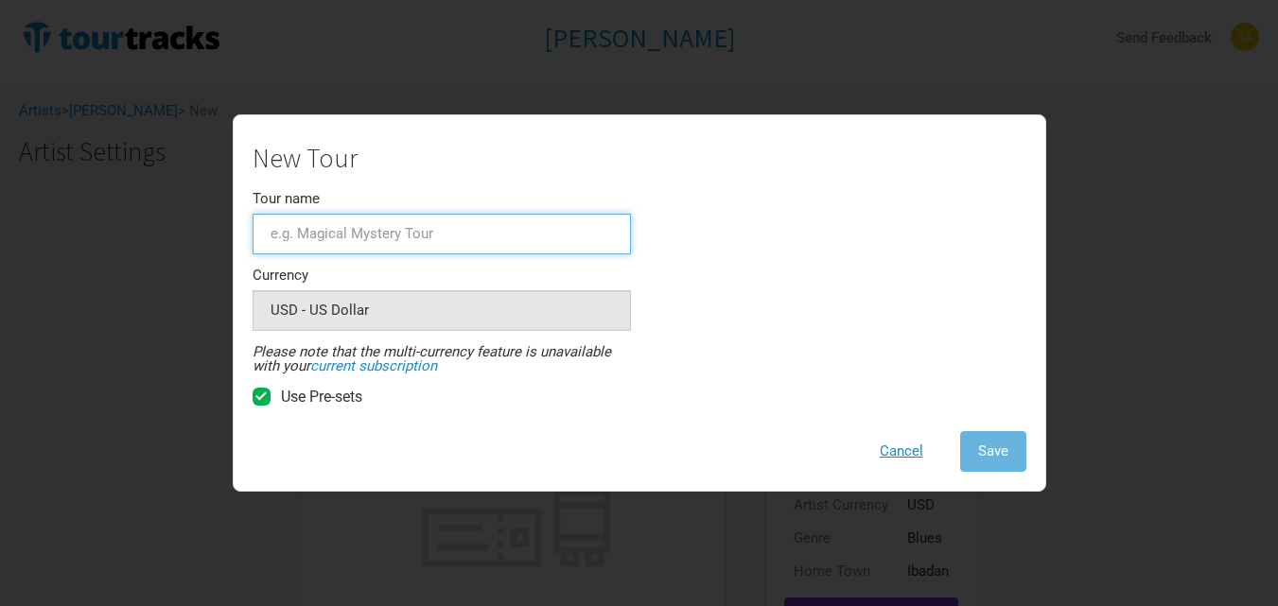
click at [427, 247] on input "Tour name" at bounding box center [441, 234] width 378 height 41
type input "Notification"
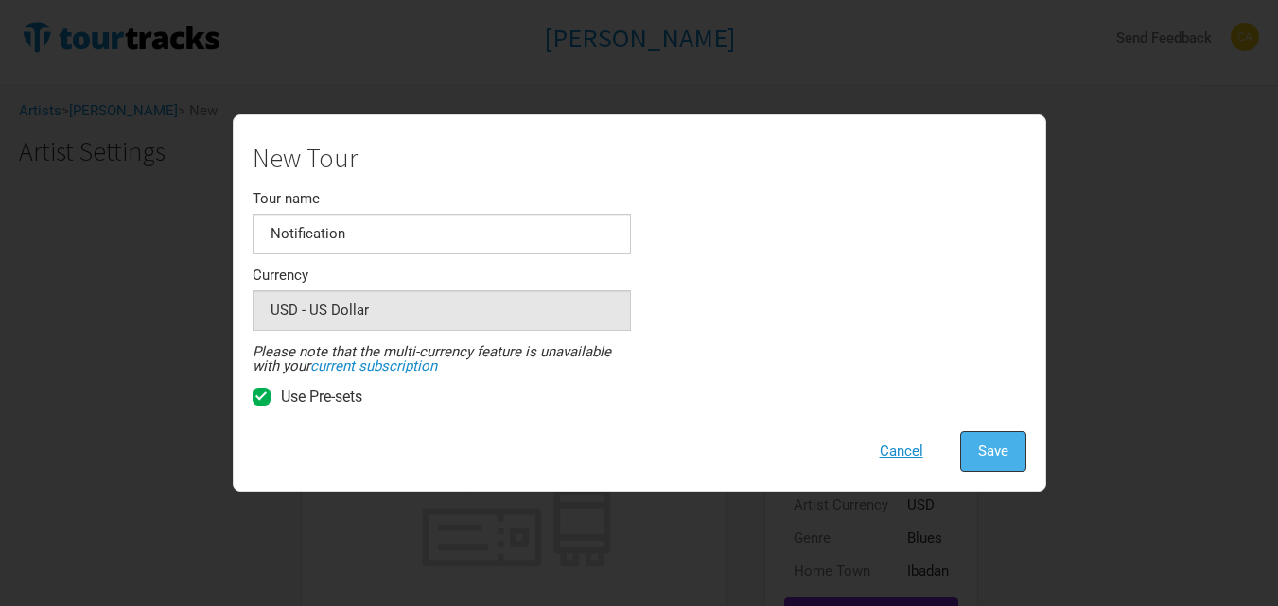
click at [973, 448] on button "Save" at bounding box center [993, 451] width 66 height 41
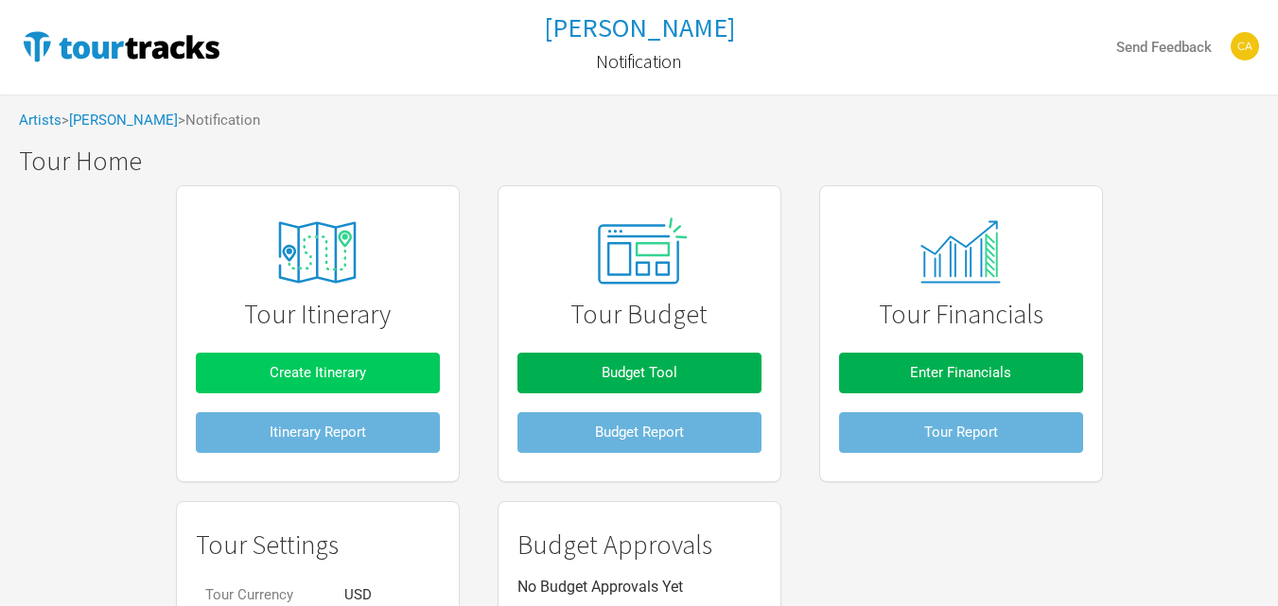
click at [362, 378] on span "Create Itinerary" at bounding box center [318, 372] width 96 height 17
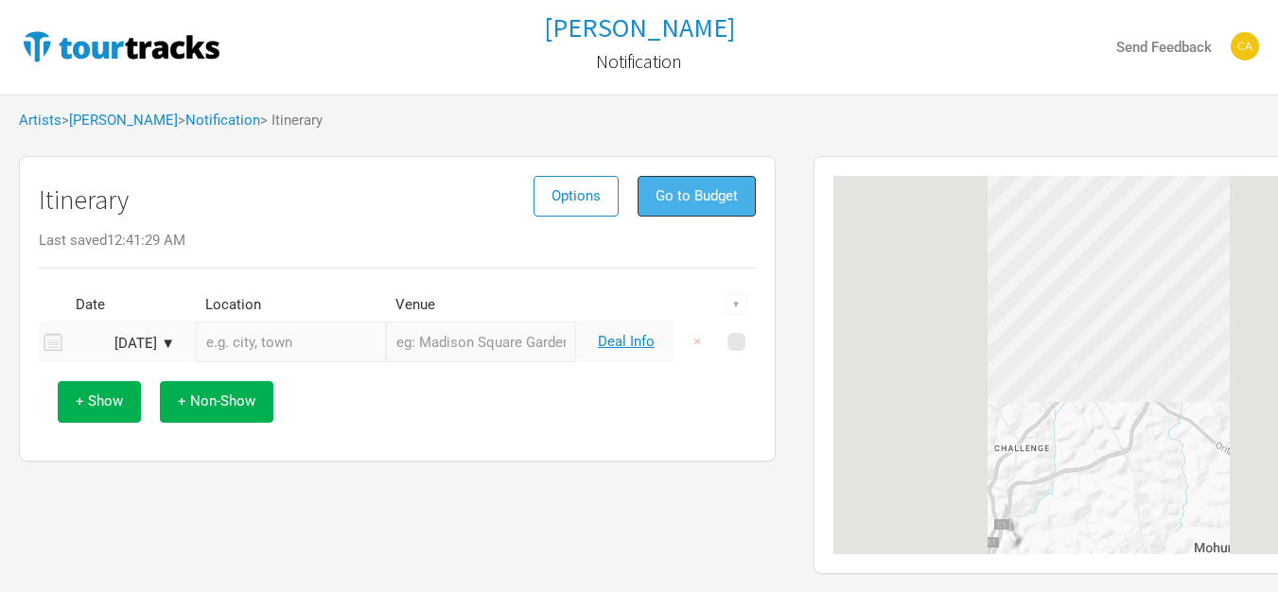
click at [691, 204] on button "Go to Budget" at bounding box center [696, 196] width 118 height 41
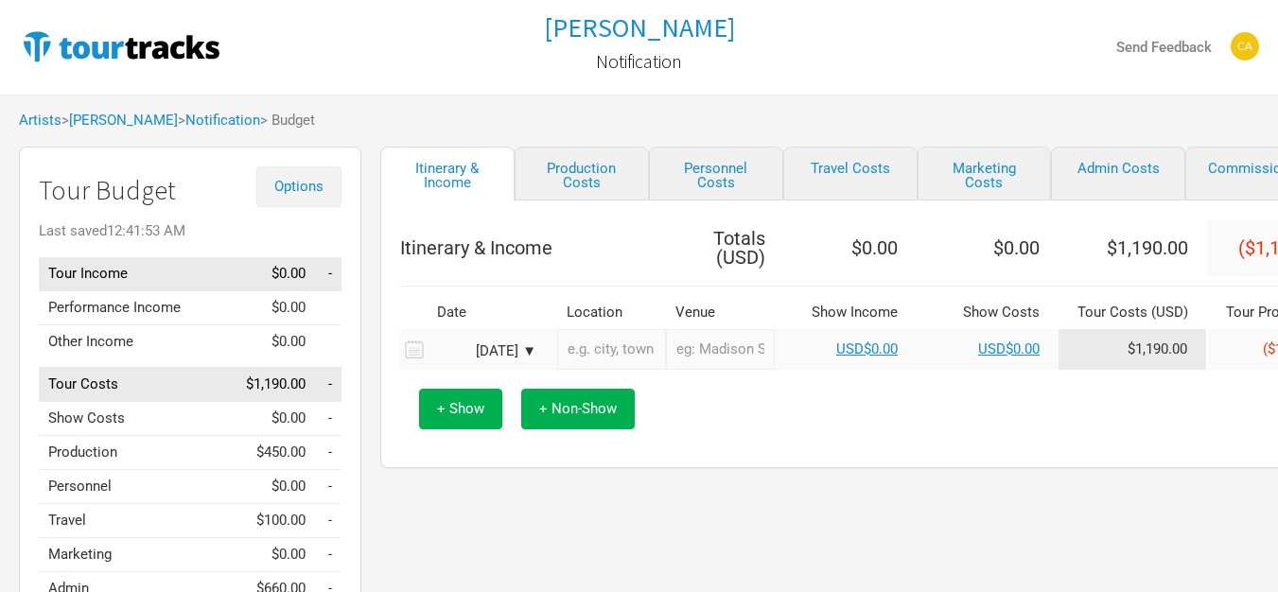
click at [296, 186] on span "Options" at bounding box center [298, 186] width 49 height 17
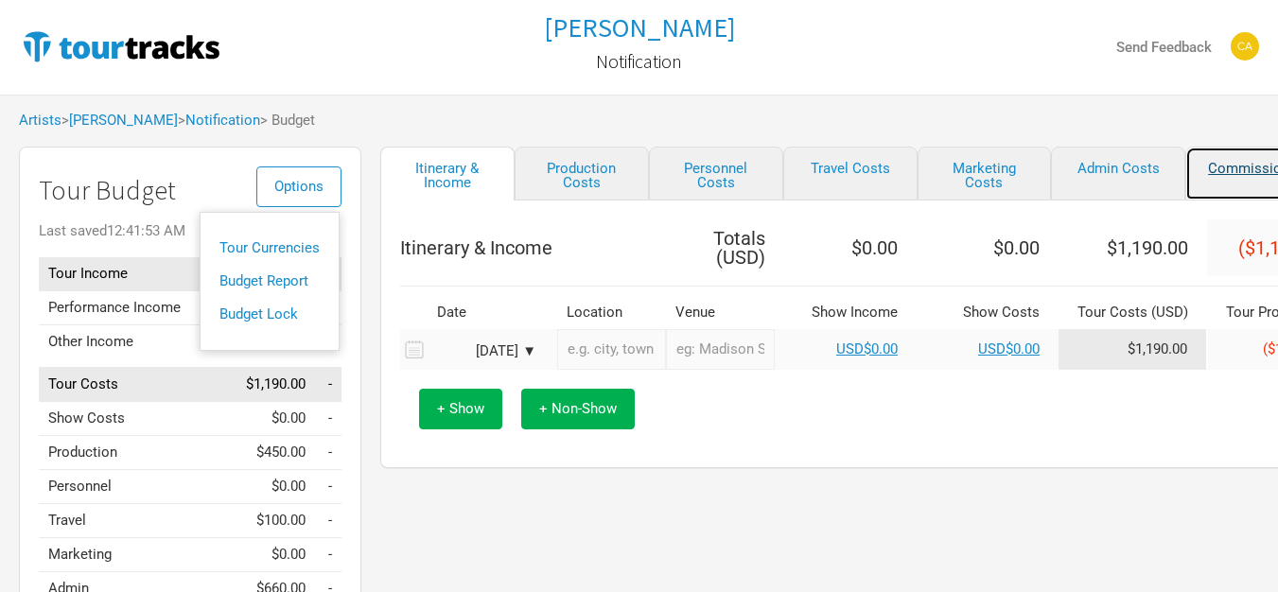
click at [1222, 166] on link "Commissions" at bounding box center [1252, 174] width 134 height 54
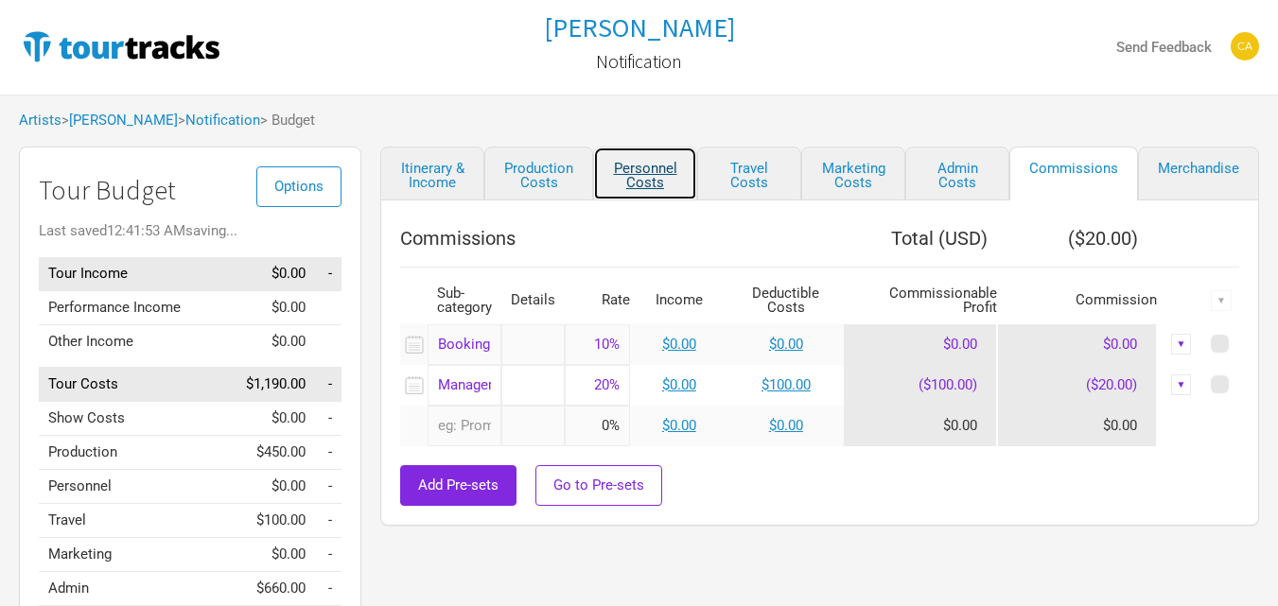
click at [617, 181] on link "Personnel Costs" at bounding box center [645, 174] width 104 height 54
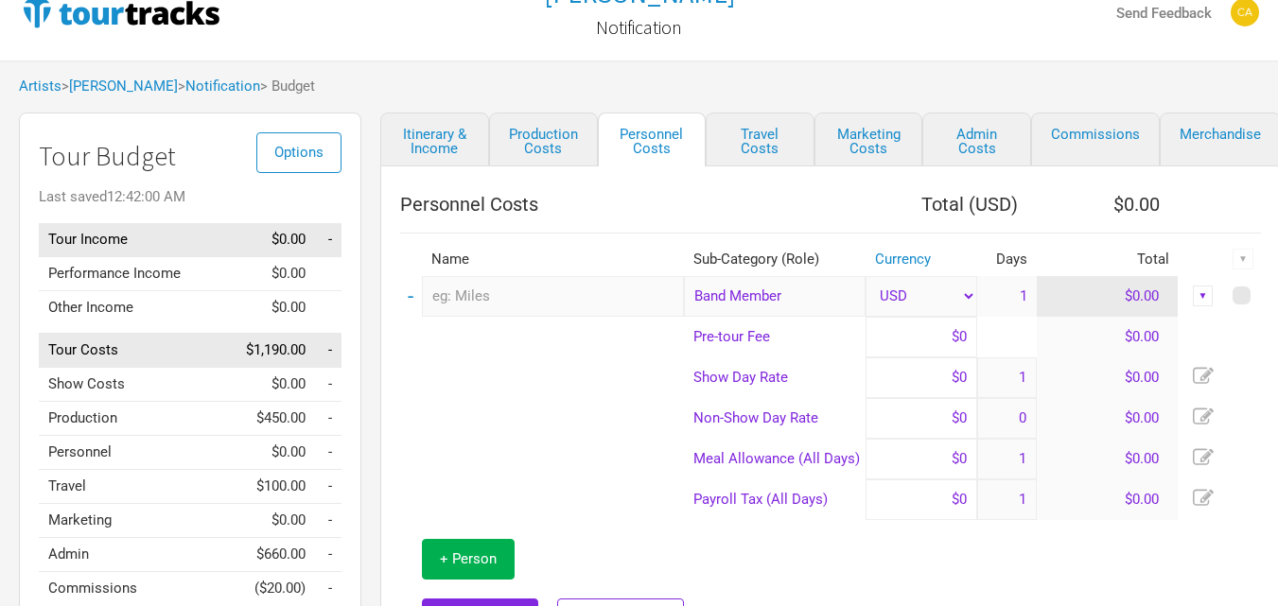
scroll to position [126, 0]
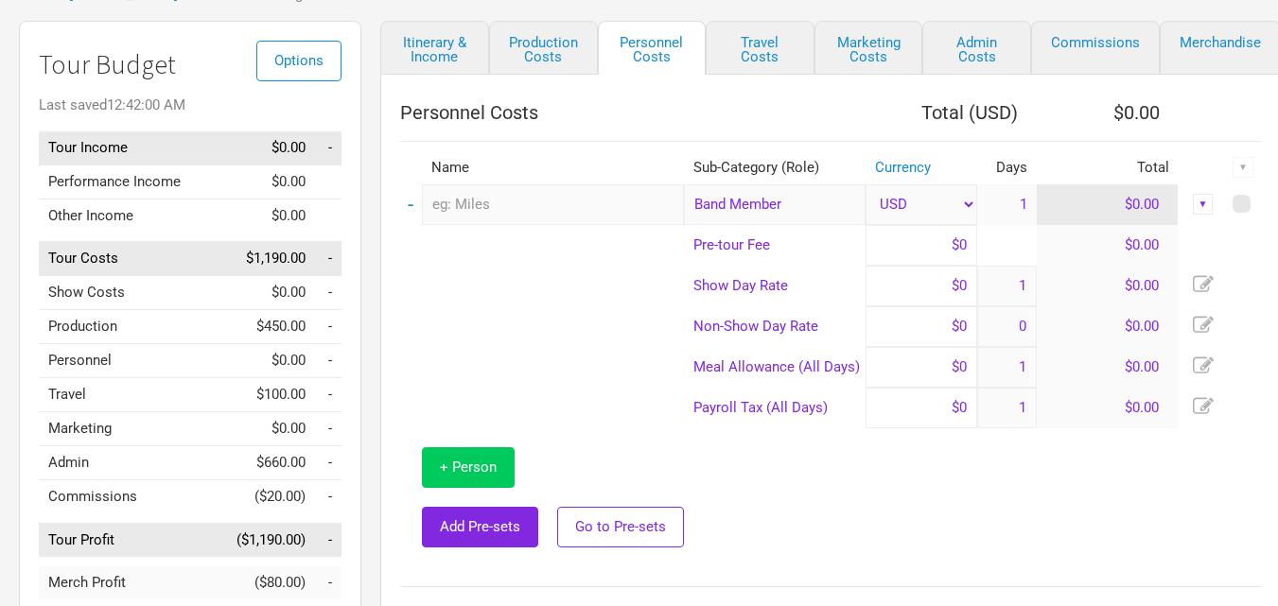
click at [489, 462] on span "+ Person" at bounding box center [468, 467] width 57 height 17
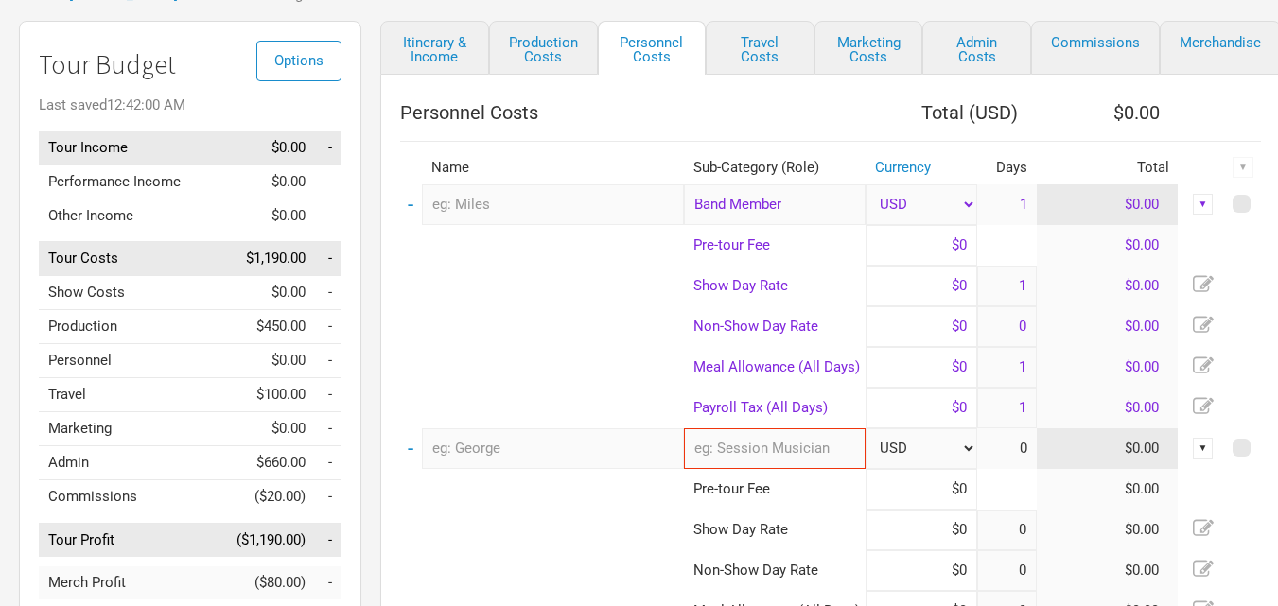
type input "1"
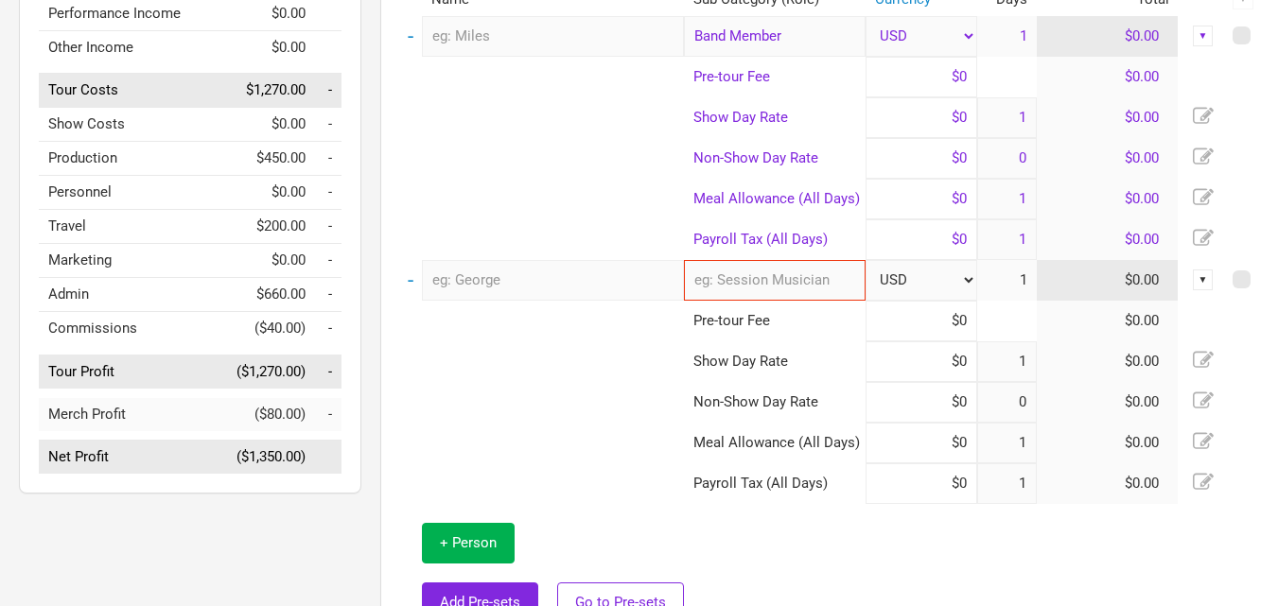
scroll to position [315, 0]
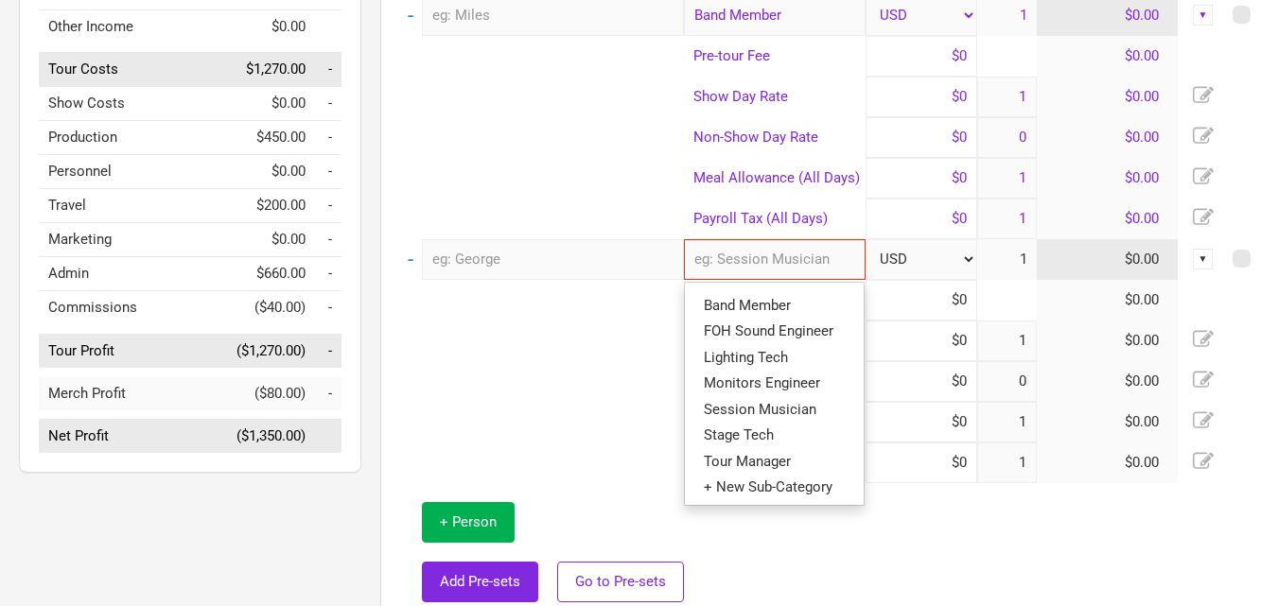
click at [756, 256] on input "text" at bounding box center [775, 259] width 183 height 41
click at [739, 303] on span "Band Member" at bounding box center [747, 305] width 87 height 17
type input "Band Member"
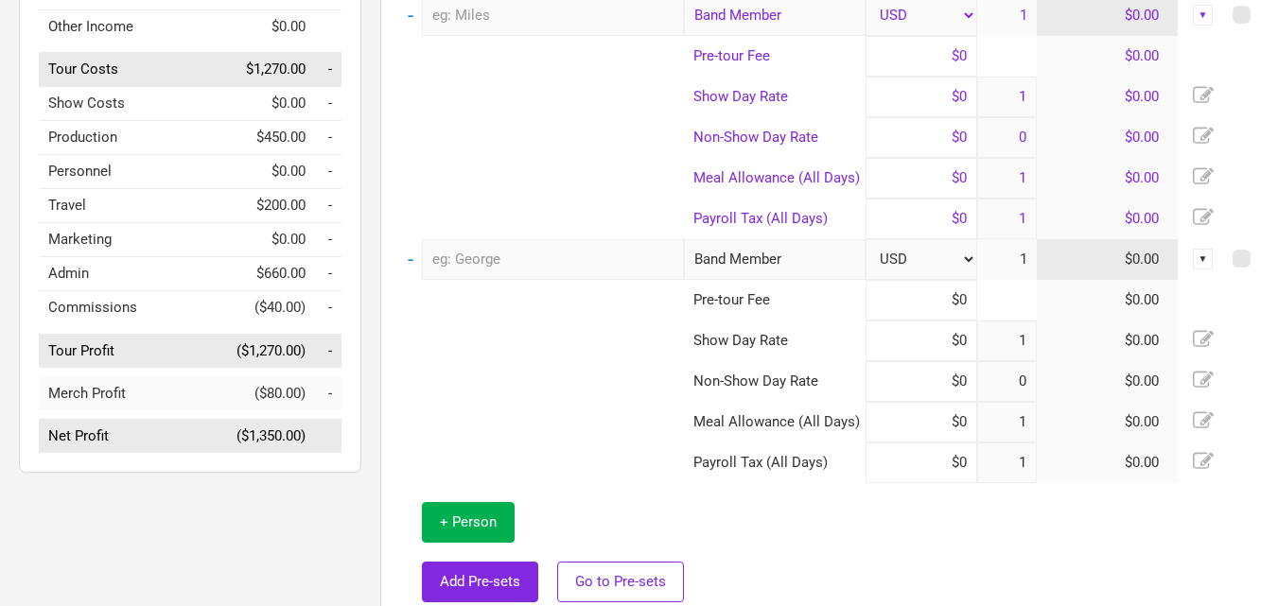
click at [619, 322] on td at bounding box center [542, 341] width 284 height 41
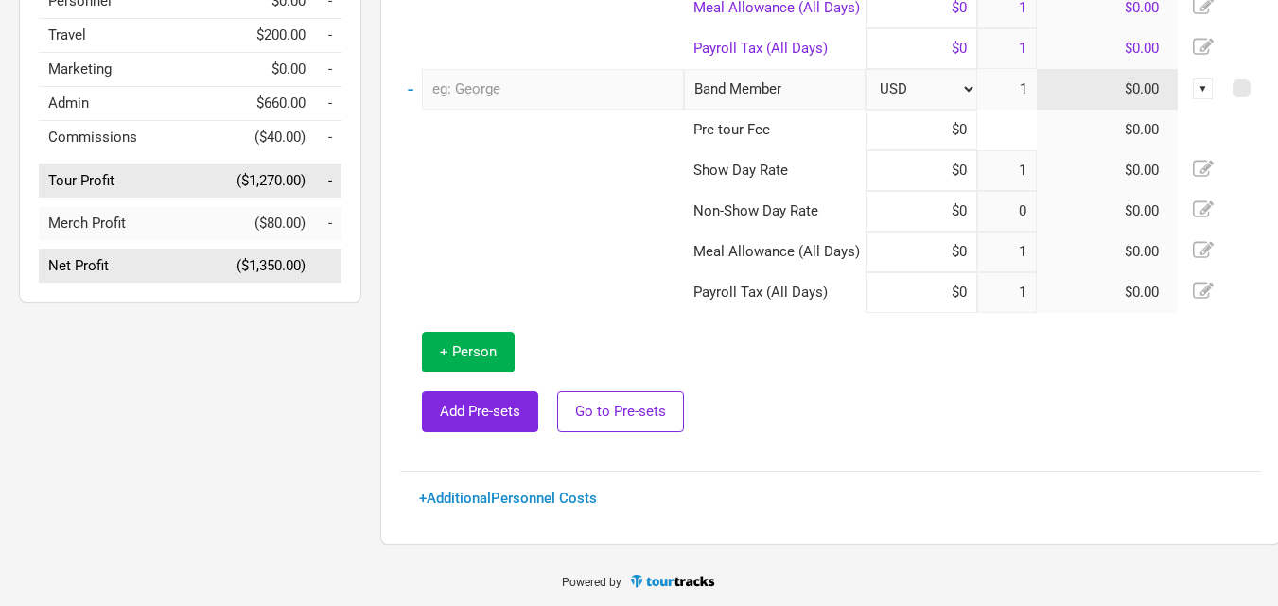
scroll to position [487, 0]
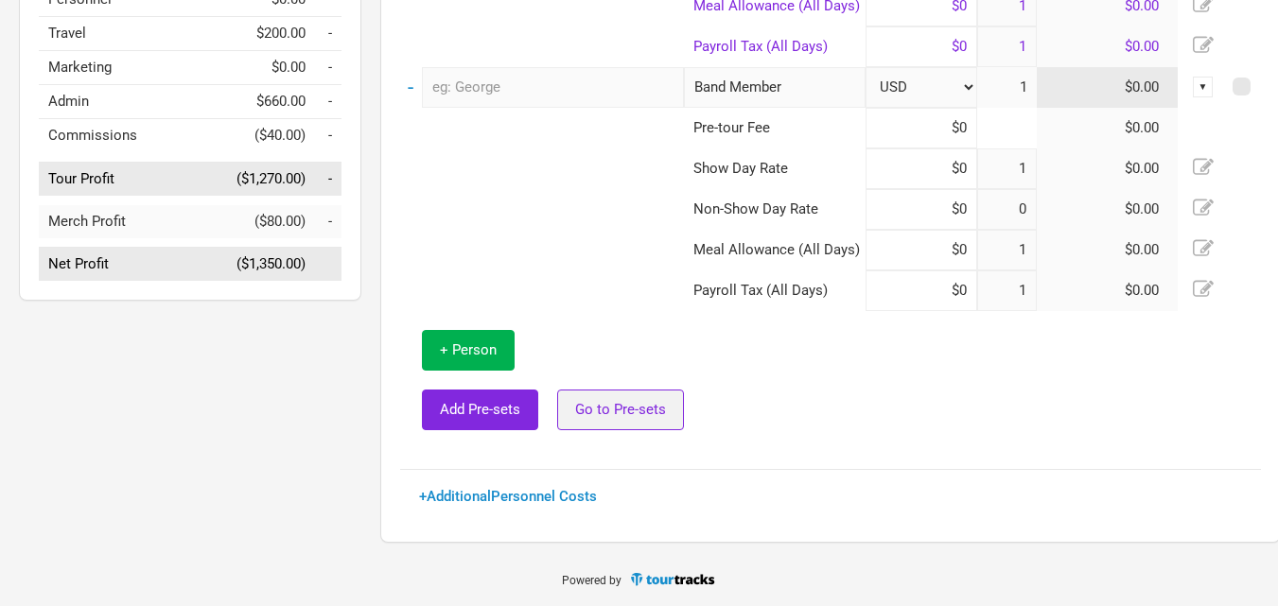
click at [609, 402] on span "Go to Pre-sets" at bounding box center [620, 409] width 91 height 17
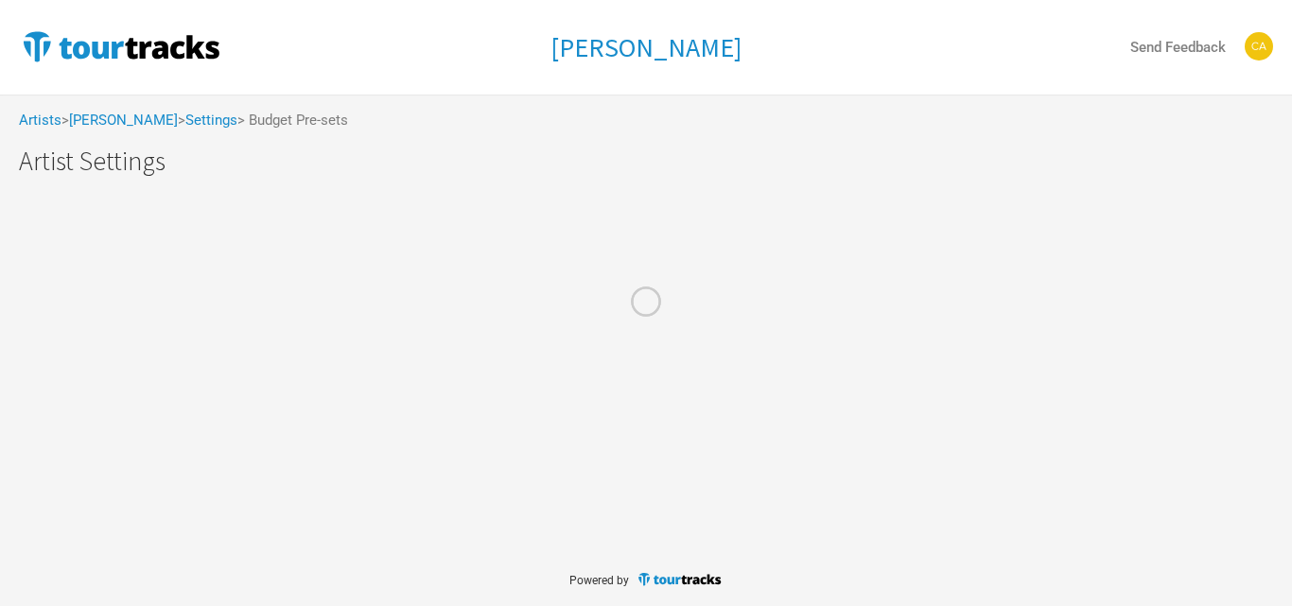
click at [1262, 46] on div at bounding box center [646, 303] width 1292 height 606
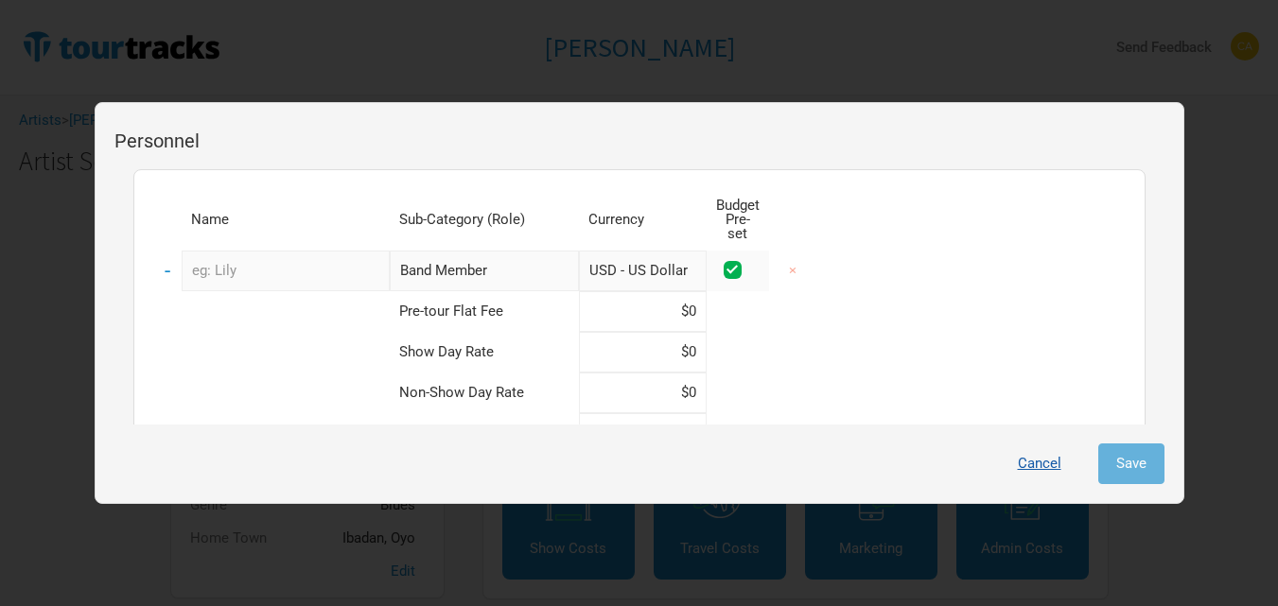
click at [1057, 464] on button "Cancel" at bounding box center [1039, 464] width 79 height 41
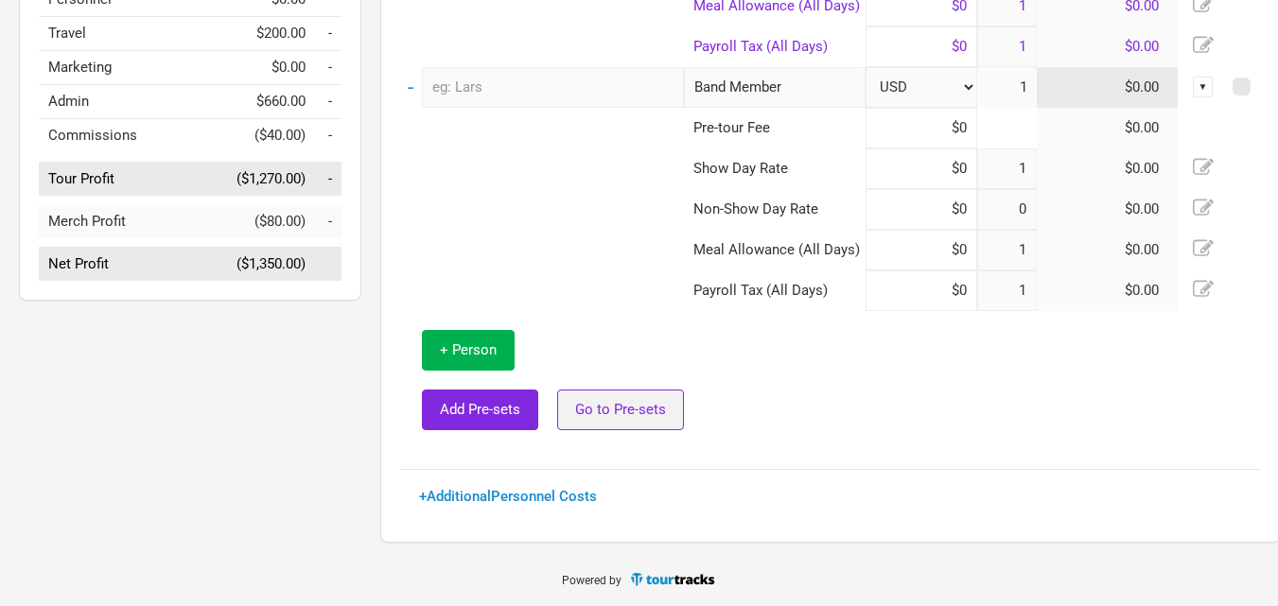
click at [604, 401] on span "Go to Pre-sets" at bounding box center [620, 409] width 91 height 17
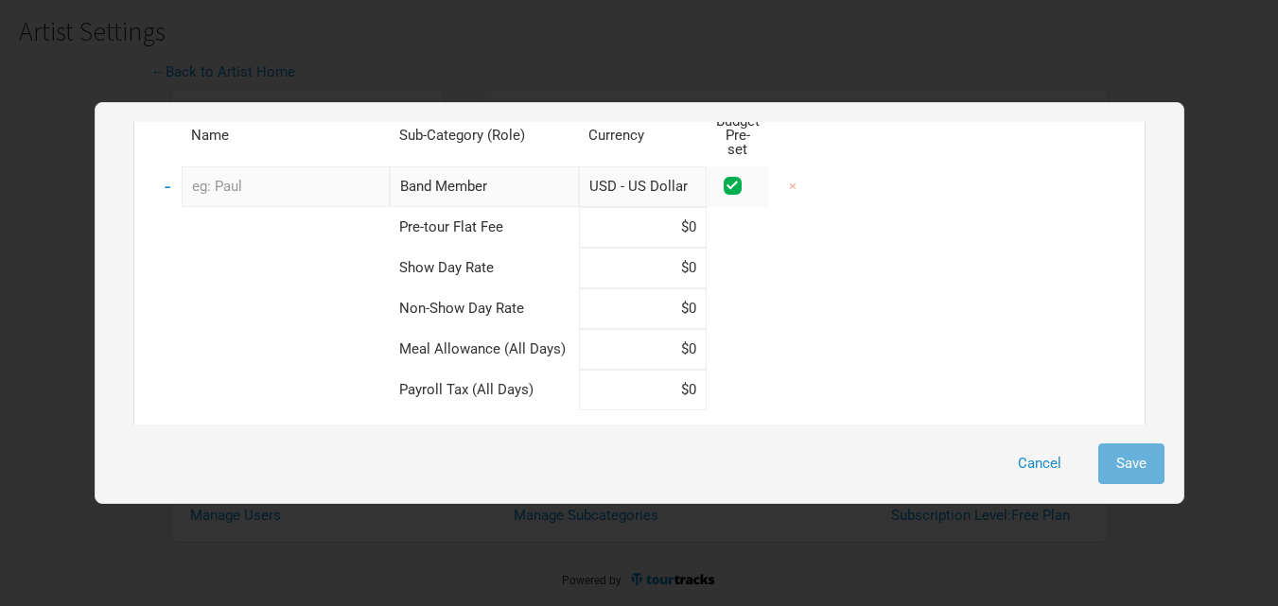
scroll to position [252, 0]
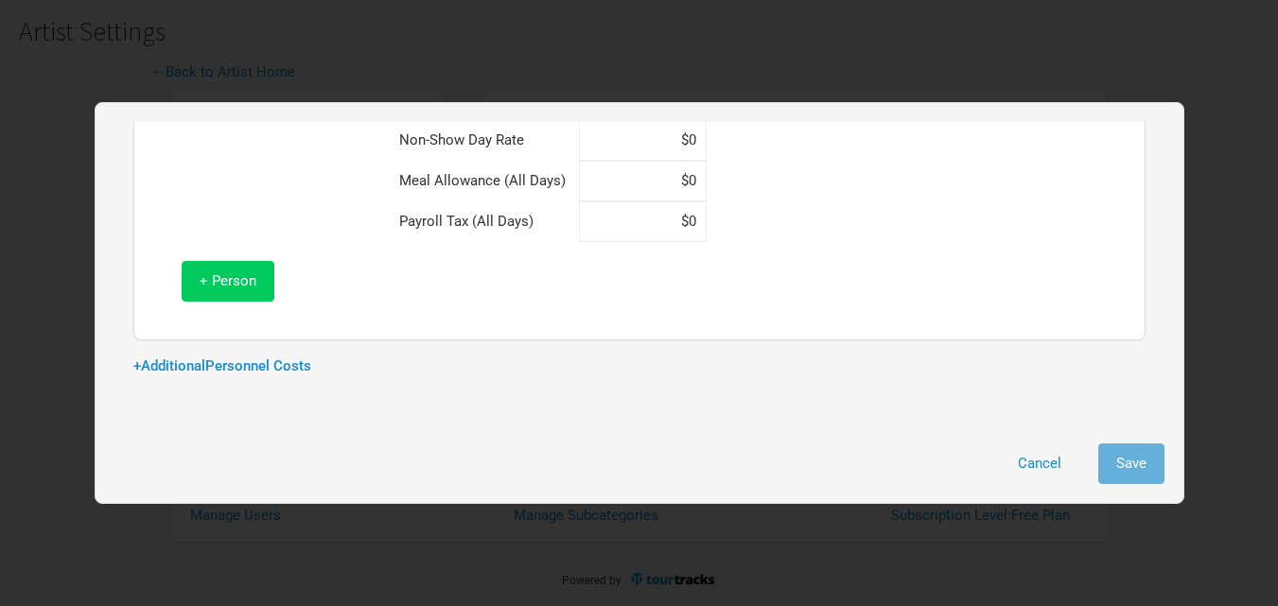
click at [246, 261] on button "+ Person" at bounding box center [228, 281] width 93 height 41
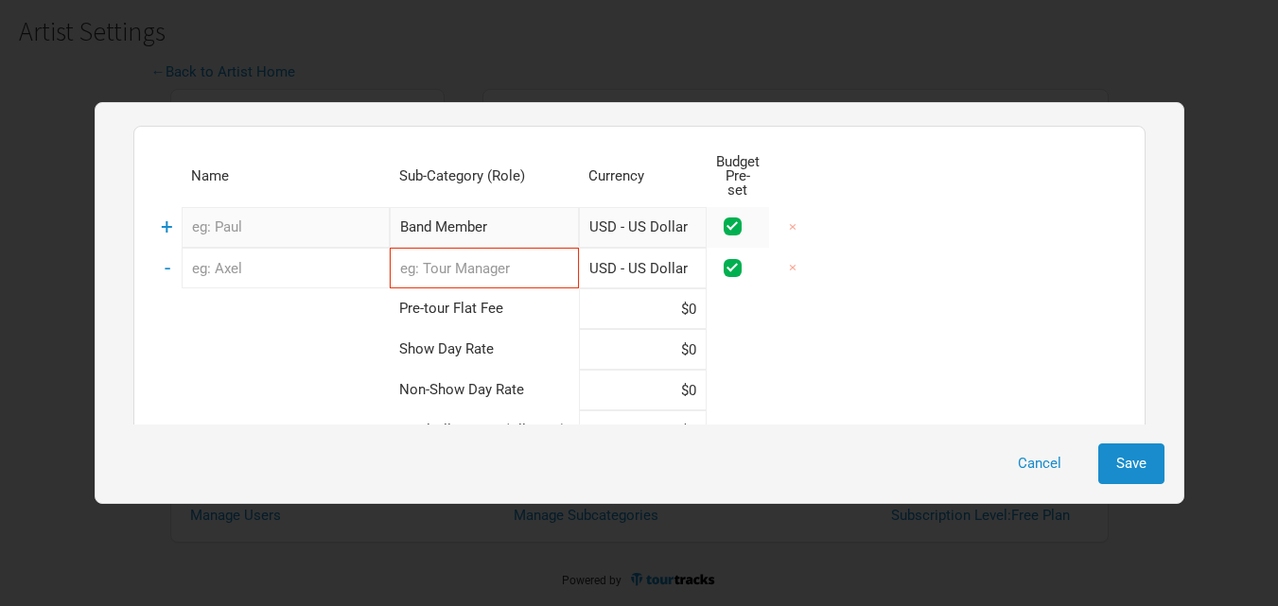
scroll to position [42, 0]
click at [473, 251] on input "text" at bounding box center [484, 270] width 189 height 41
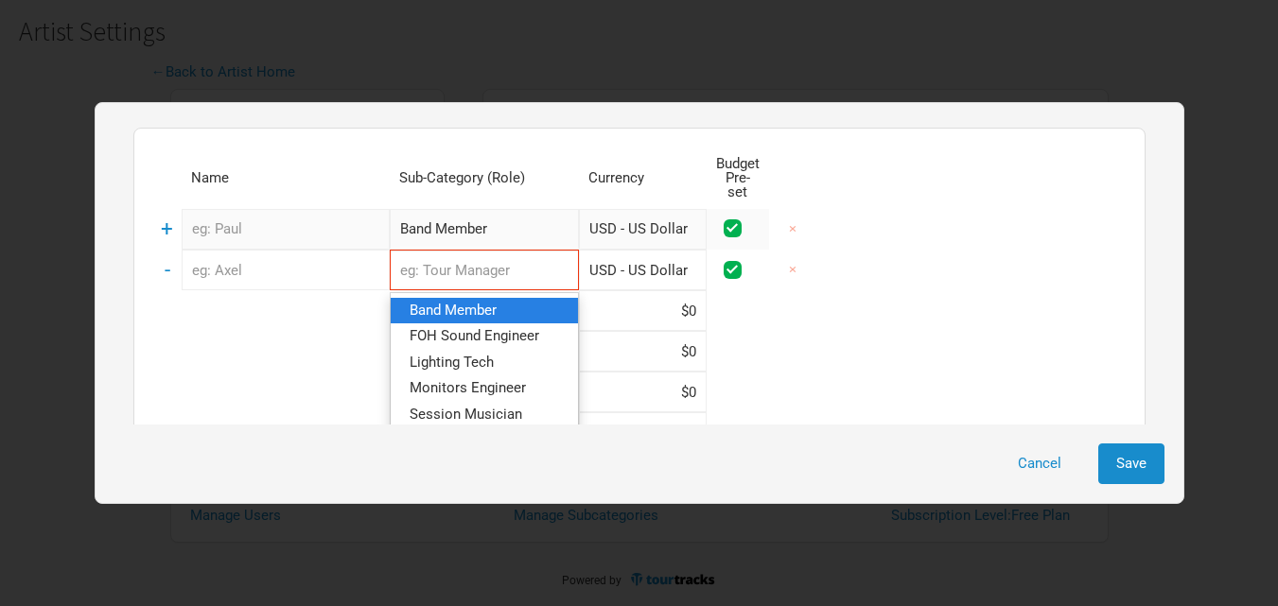
click at [458, 302] on span "Band Member" at bounding box center [452, 310] width 87 height 17
type input "Band Member"
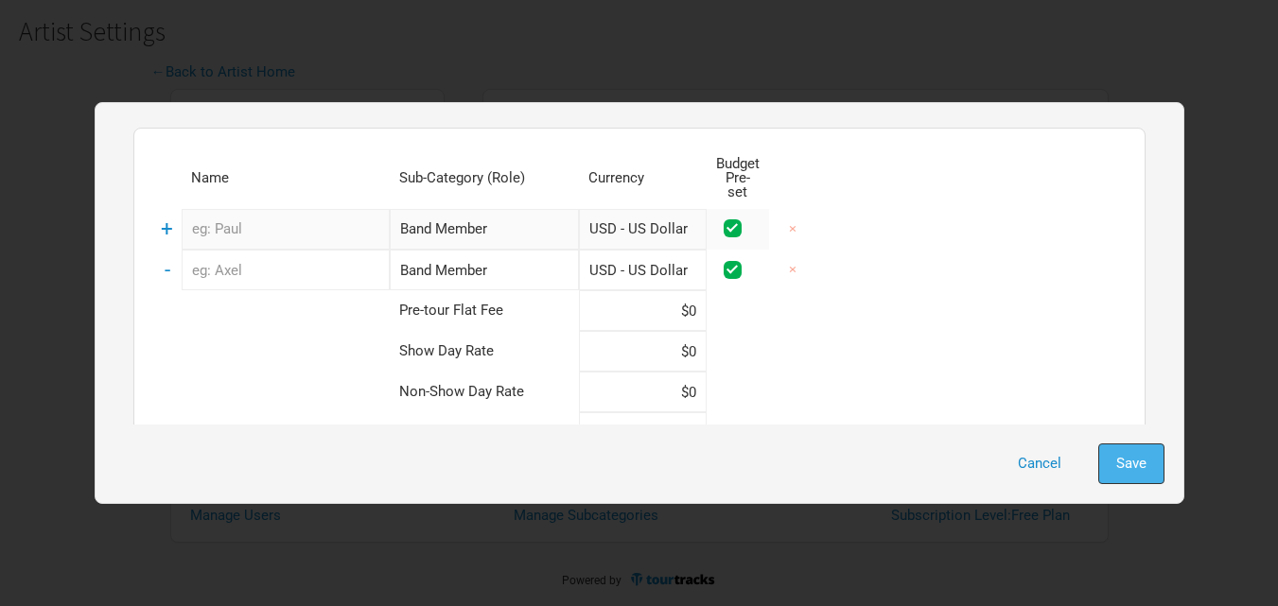
click at [1155, 465] on button "Save" at bounding box center [1131, 464] width 66 height 41
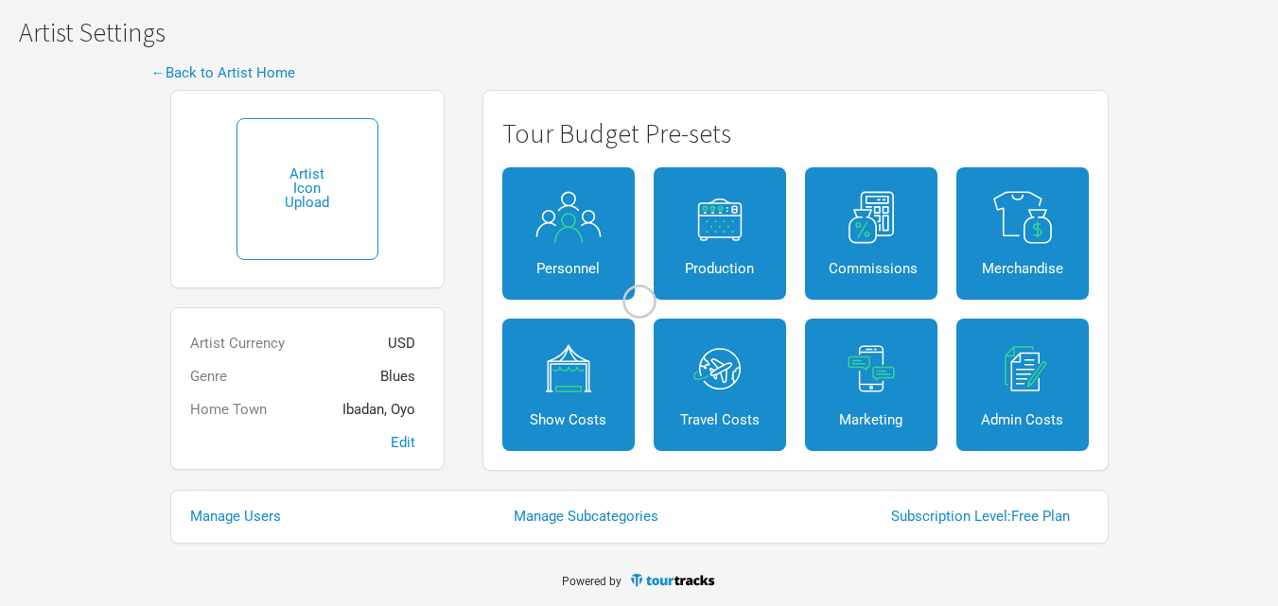
scroll to position [130, 0]
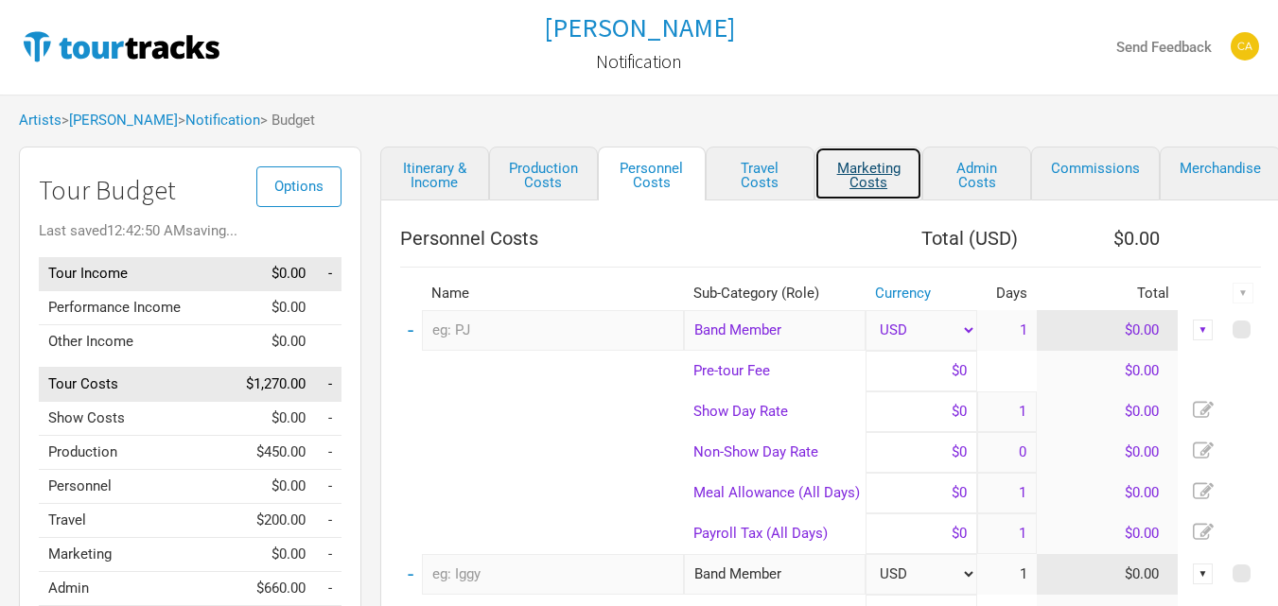
click at [893, 165] on link "Marketing Costs" at bounding box center [868, 174] width 109 height 54
select select "% of Gross"
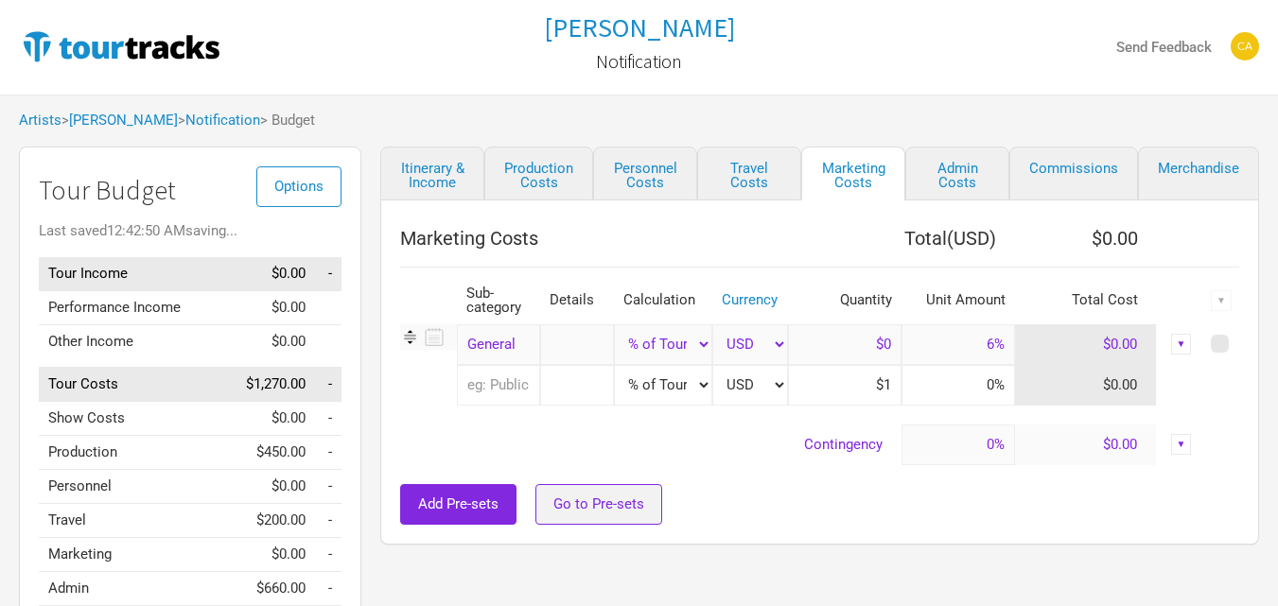
click at [583, 511] on span "Go to Pre-sets" at bounding box center [598, 504] width 91 height 17
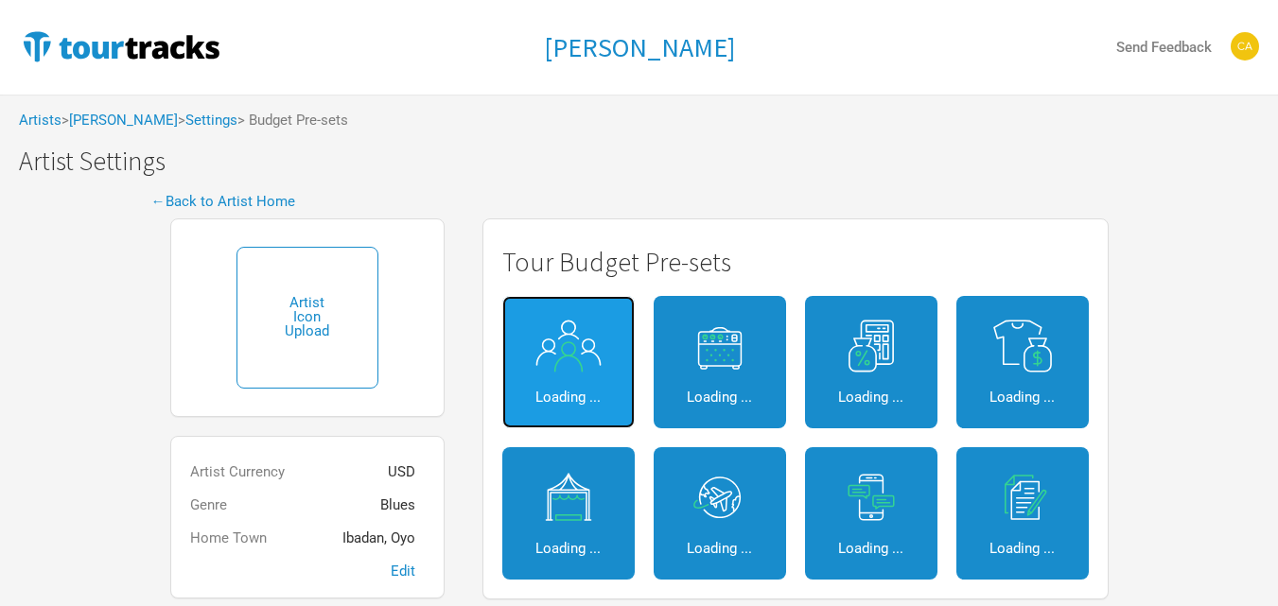
click at [597, 373] on link "Loading ..." at bounding box center [568, 362] width 132 height 132
select select "% of Gross"
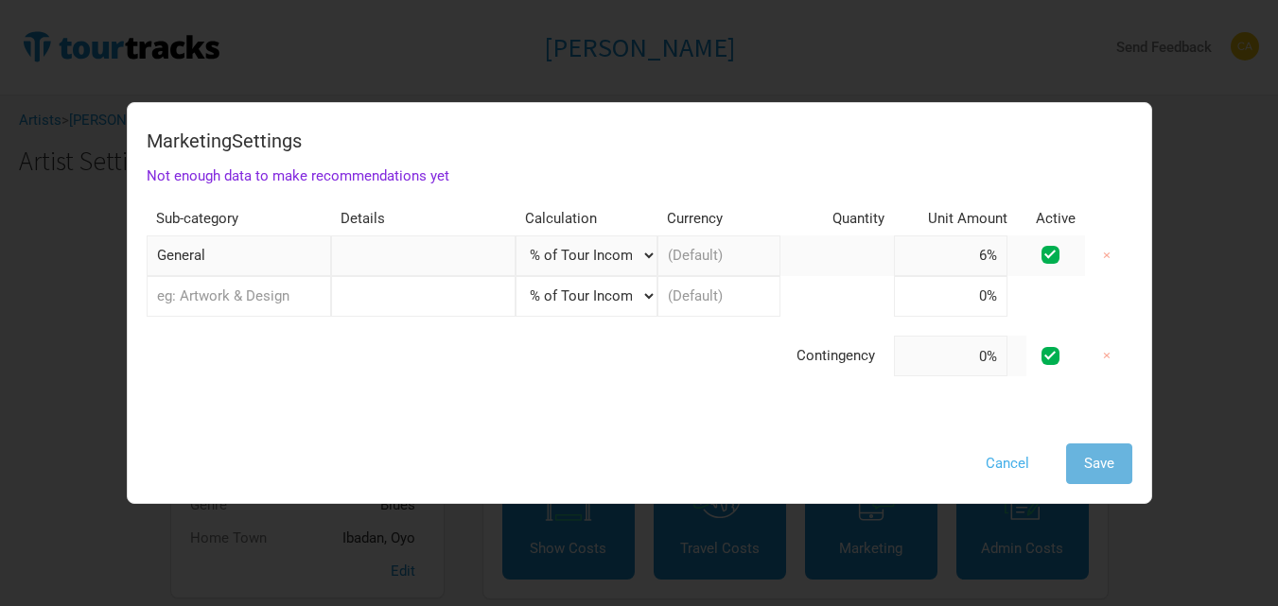
click at [1001, 465] on button "Cancel" at bounding box center [1006, 464] width 79 height 41
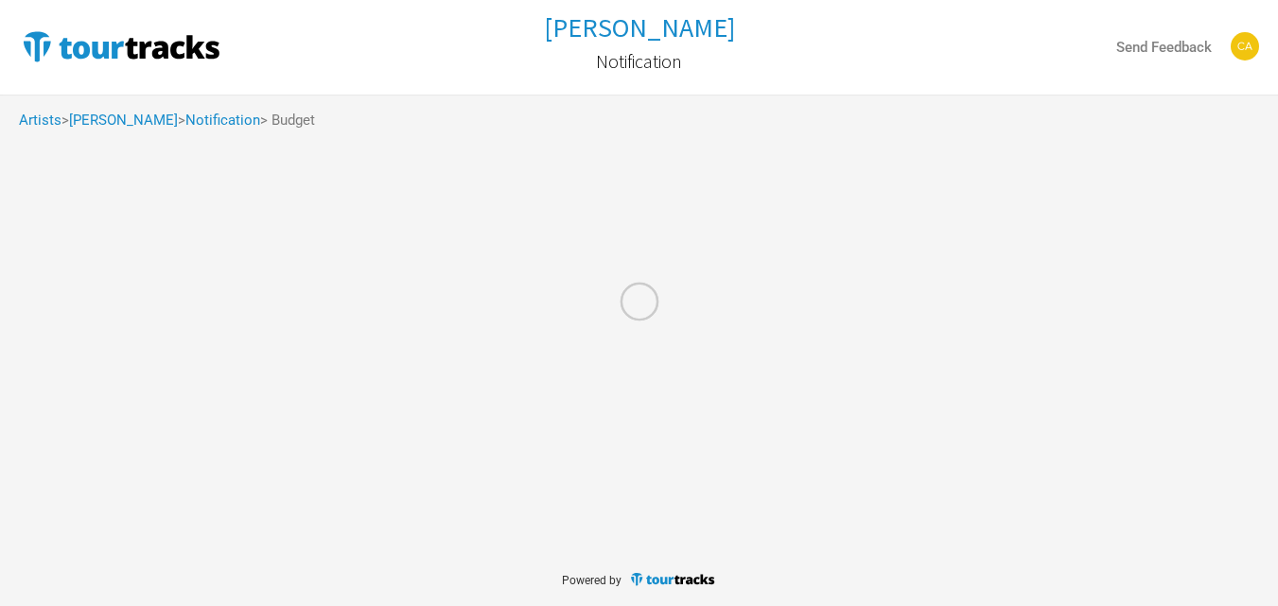
select select "% of Gross"
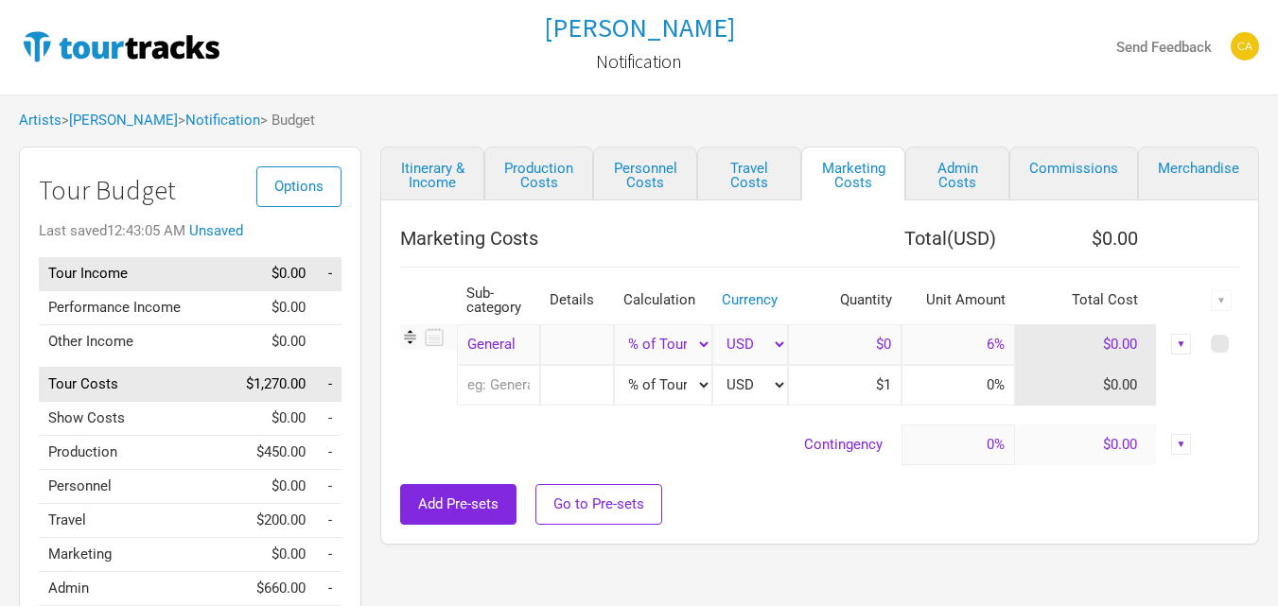
click at [1237, 44] on img at bounding box center [1244, 46] width 28 height 28
click at [1165, 50] on strong "Send Feedback" at bounding box center [1164, 47] width 96 height 17
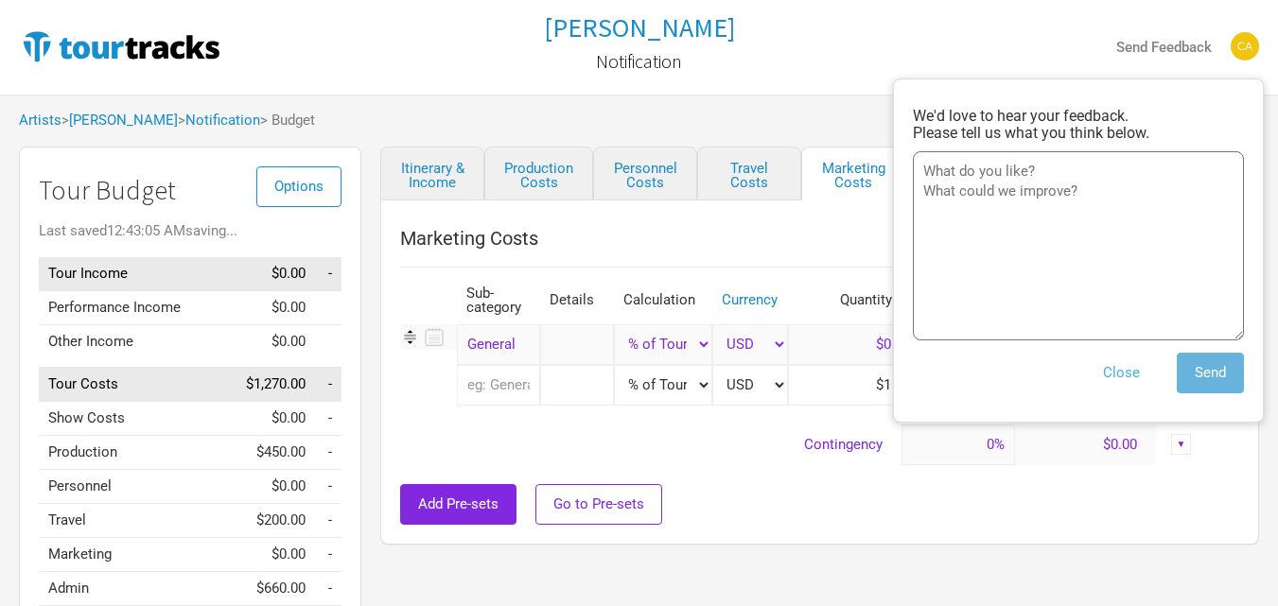
click at [1098, 372] on button "Close" at bounding box center [1121, 373] width 73 height 41
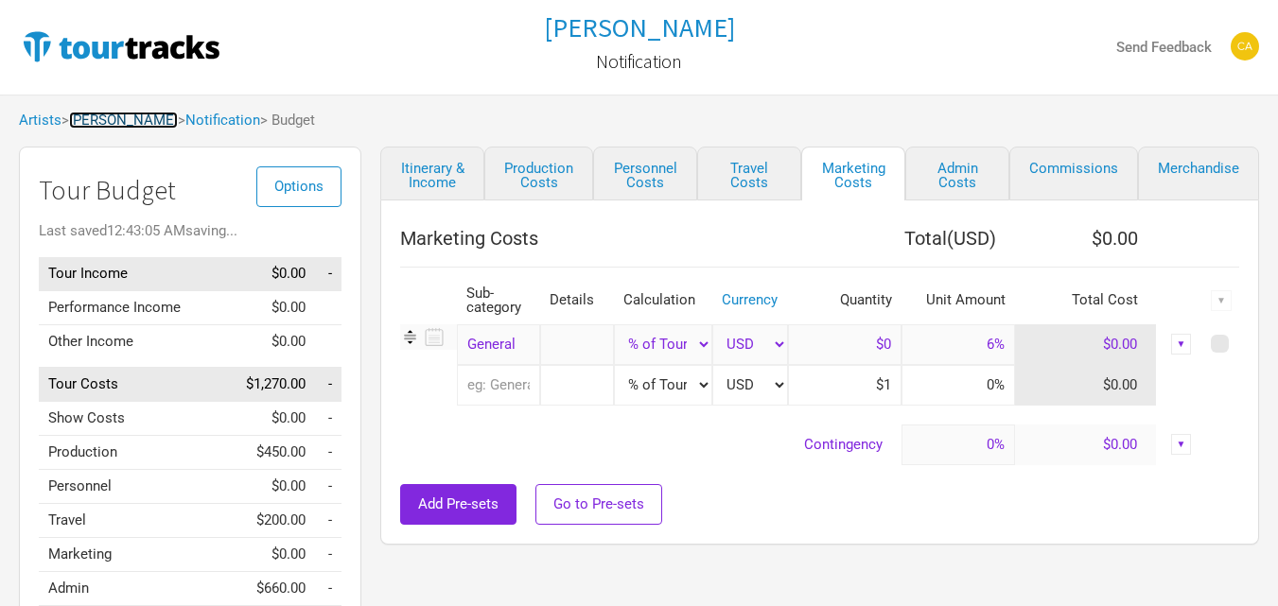
click at [97, 123] on link "[PERSON_NAME]" at bounding box center [123, 120] width 109 height 17
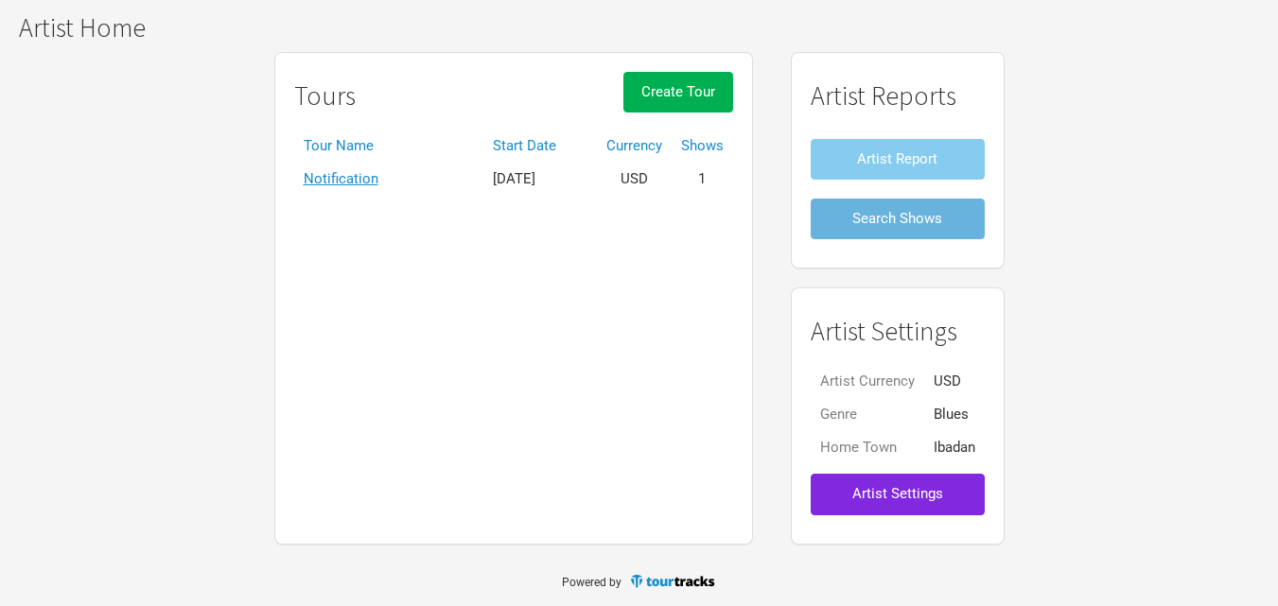
scroll to position [135, 0]
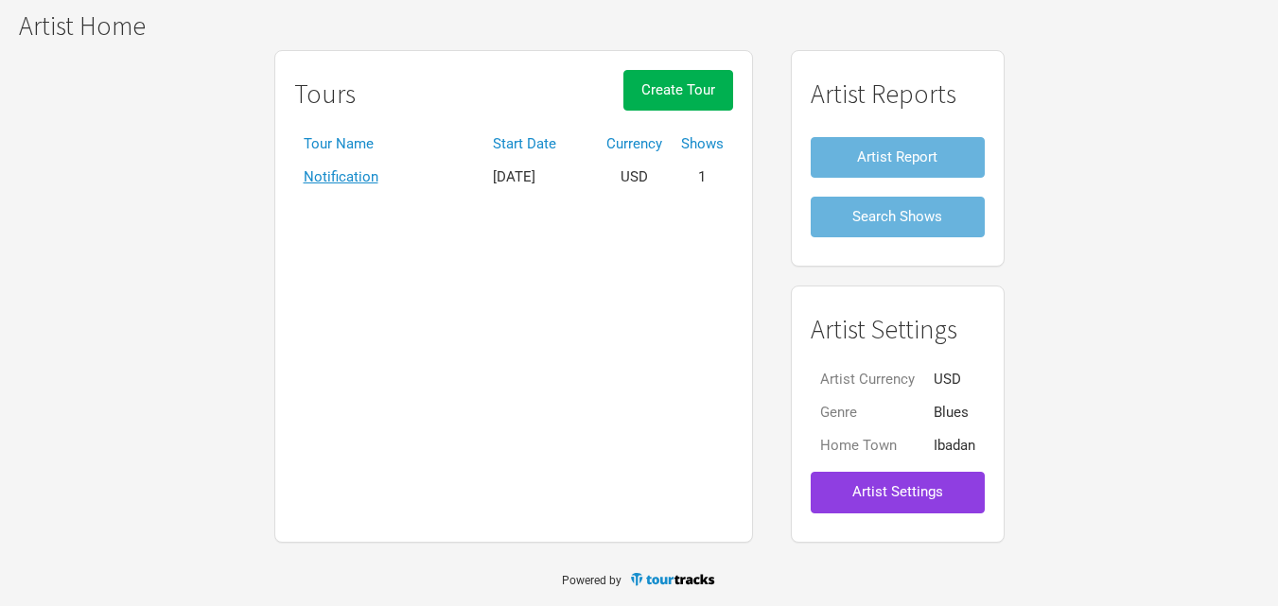
click at [899, 479] on button "Artist Settings" at bounding box center [897, 492] width 174 height 41
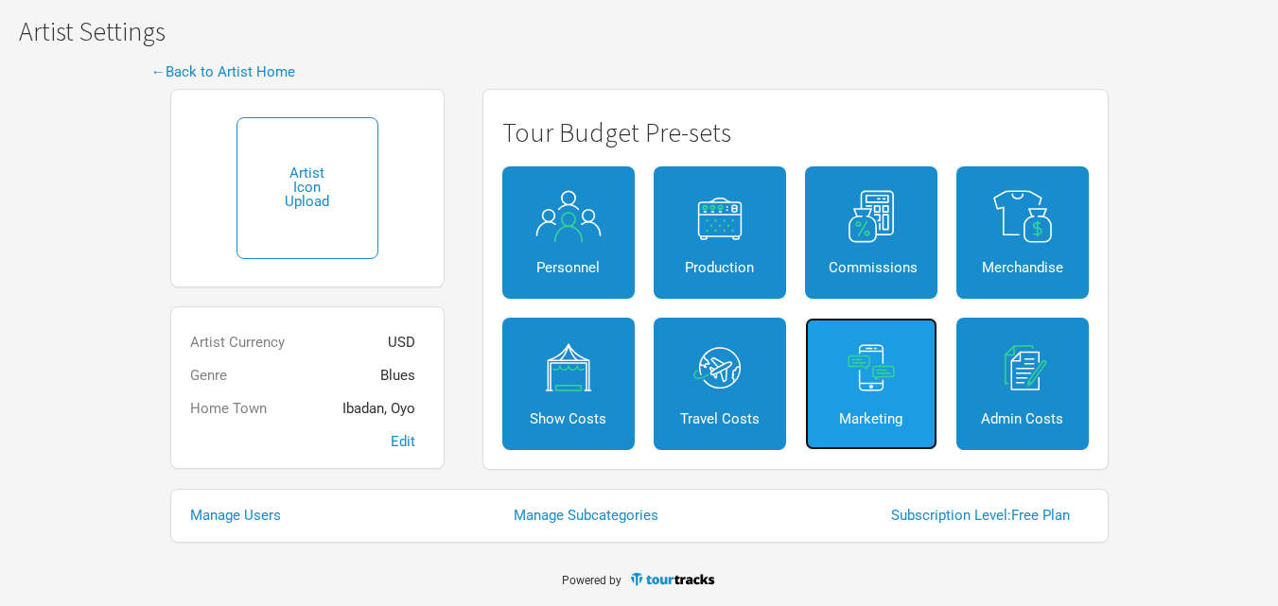
click at [852, 394] on link "Marketing" at bounding box center [871, 384] width 132 height 132
select select "% of Gross"
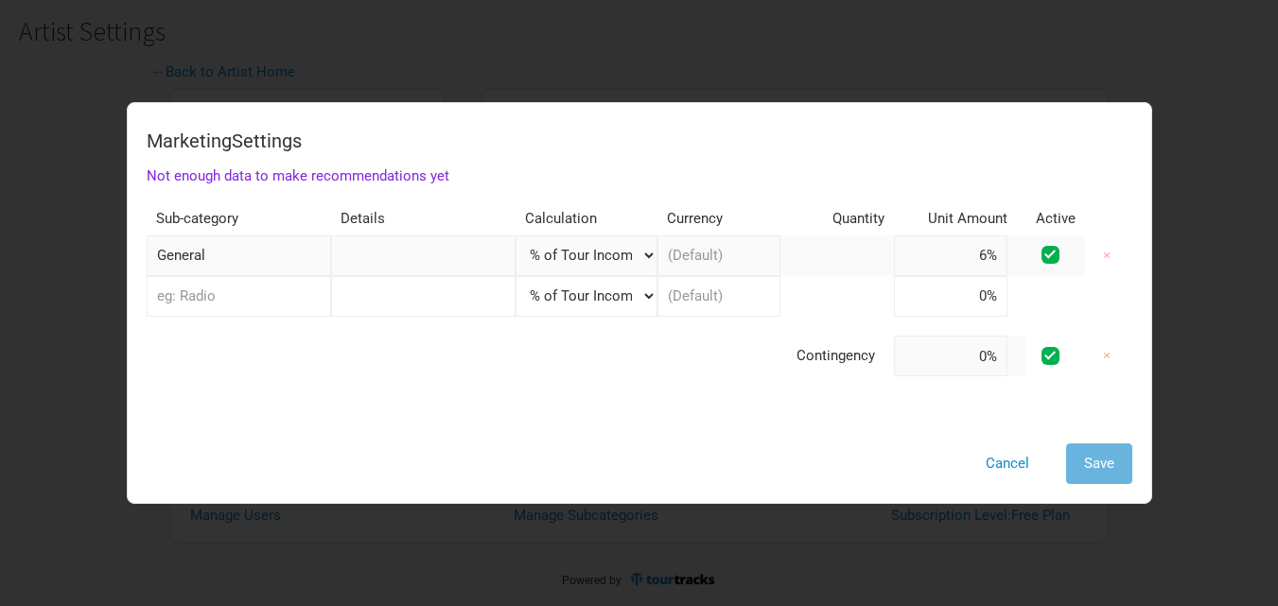
click at [388, 299] on input "text" at bounding box center [423, 296] width 184 height 41
type input "R"
select select "% of Gross"
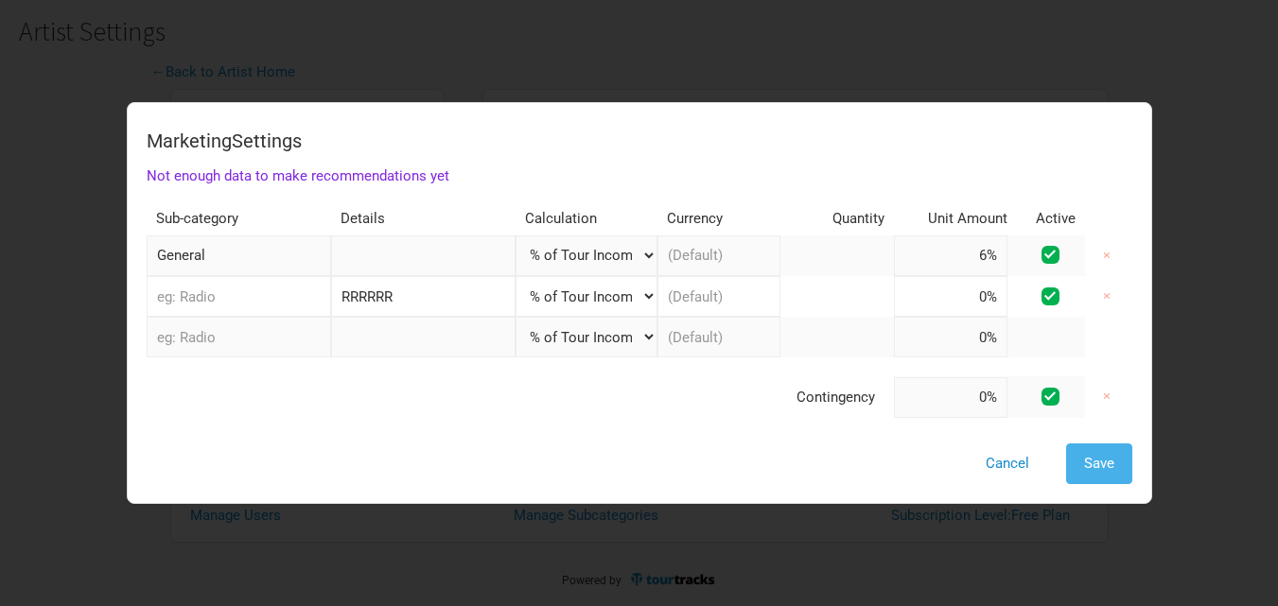
type input "RRRRRR"
click at [1073, 451] on button "Save" at bounding box center [1099, 464] width 66 height 41
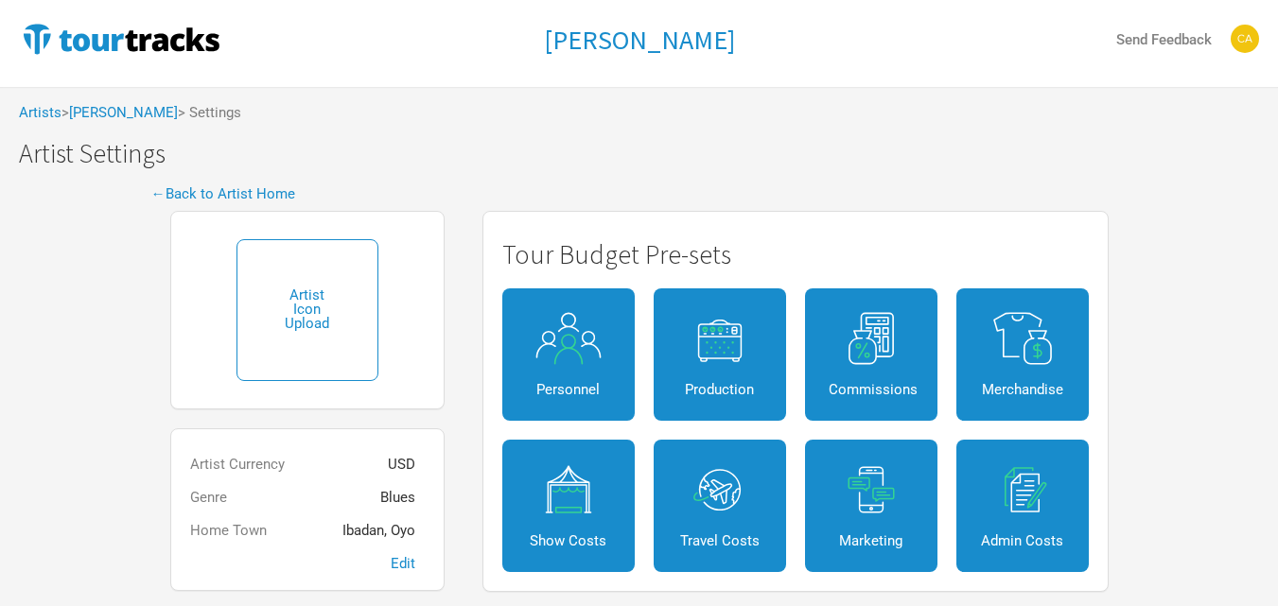
scroll to position [4, 0]
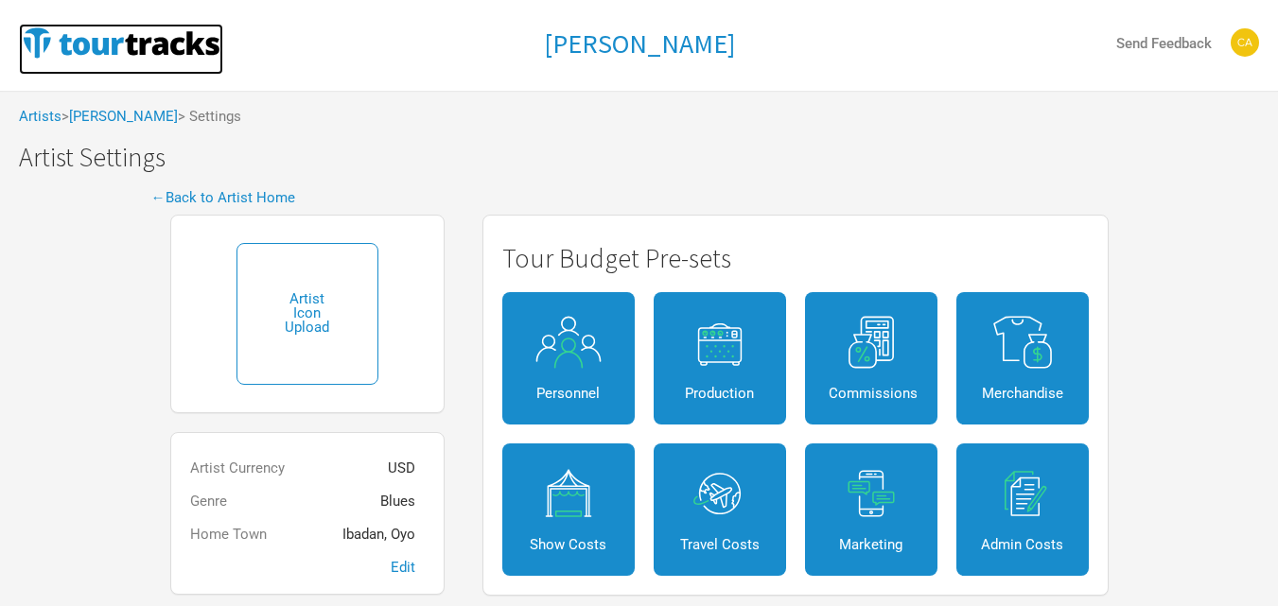
click at [149, 53] on img at bounding box center [121, 43] width 204 height 38
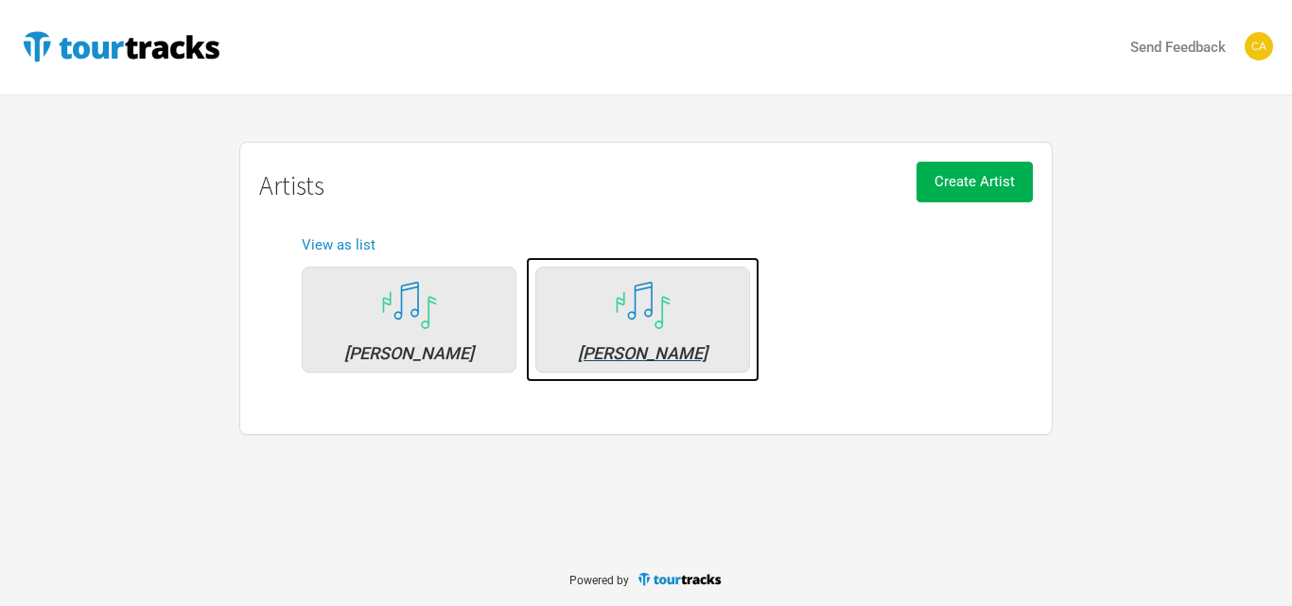
click at [619, 336] on div "[PERSON_NAME]" at bounding box center [642, 320] width 215 height 106
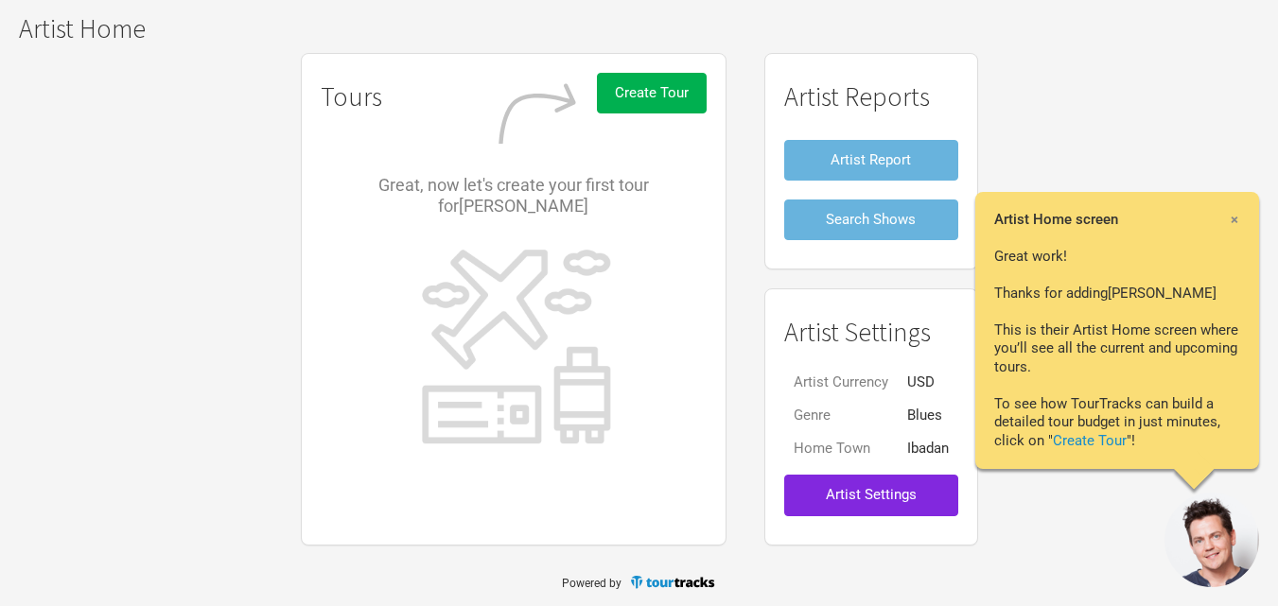
scroll to position [135, 0]
